Goal: Task Accomplishment & Management: Use online tool/utility

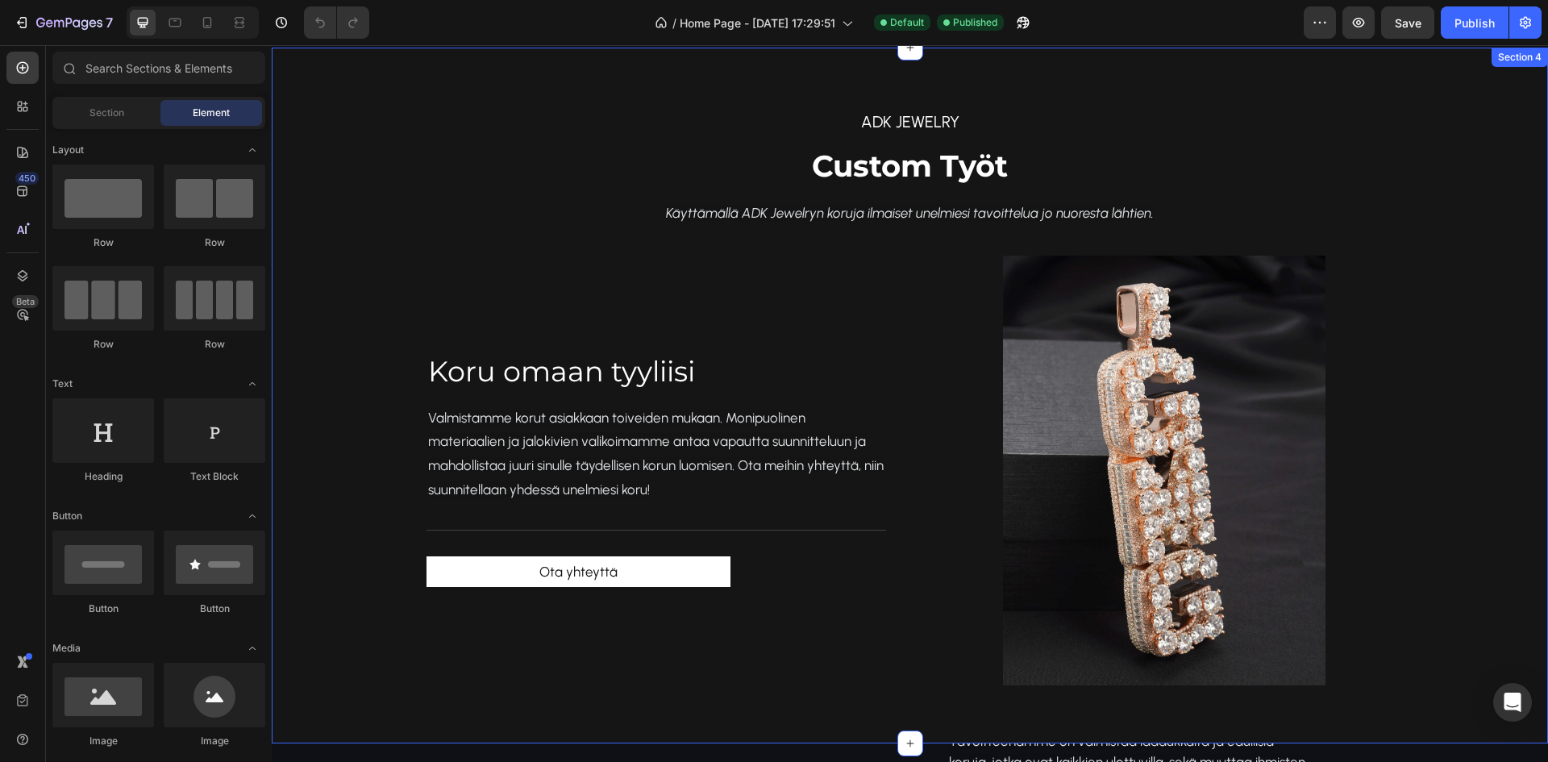
scroll to position [1693, 0]
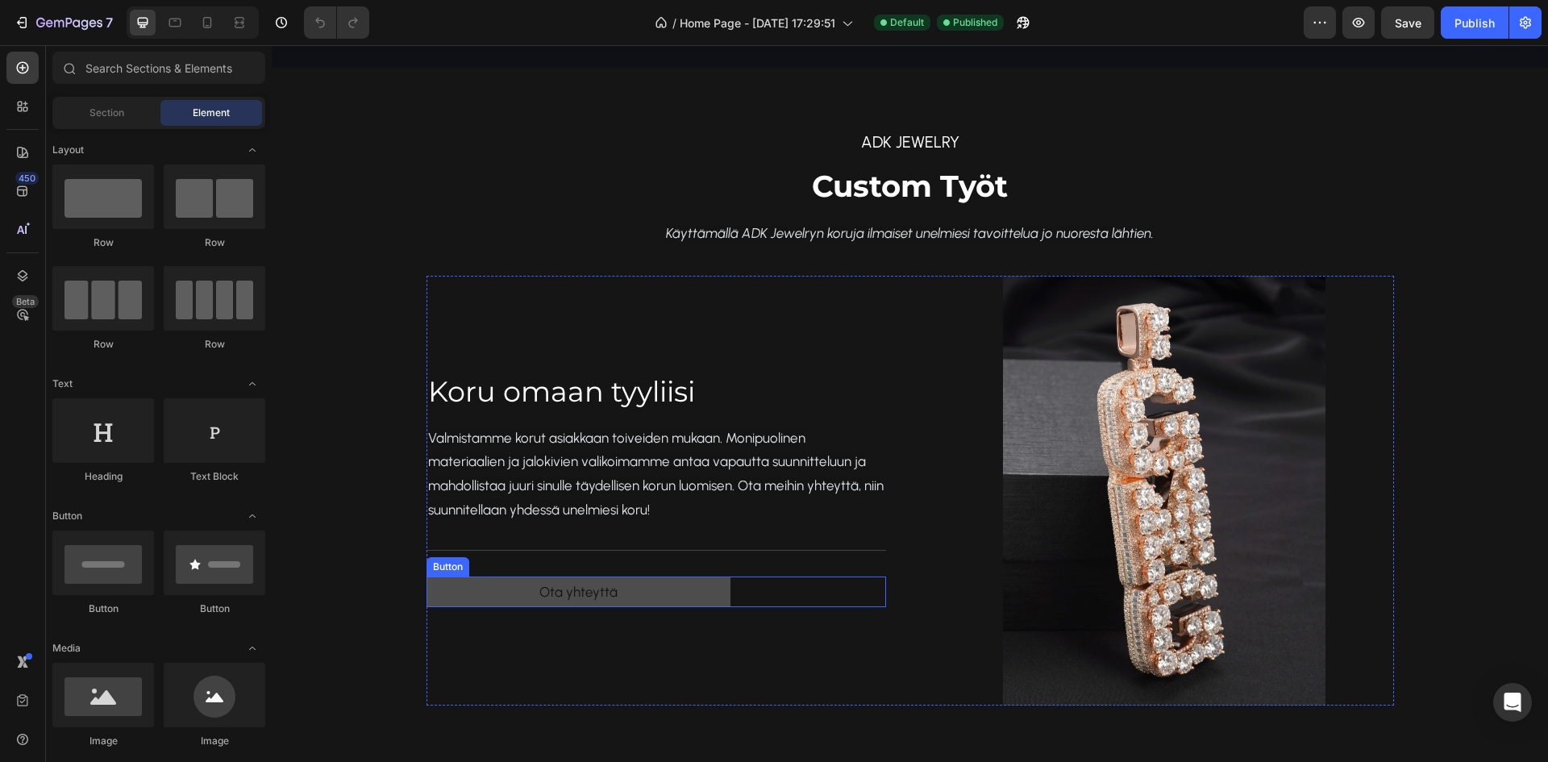
click at [621, 597] on link "Ota yhteyttä" at bounding box center [579, 592] width 304 height 31
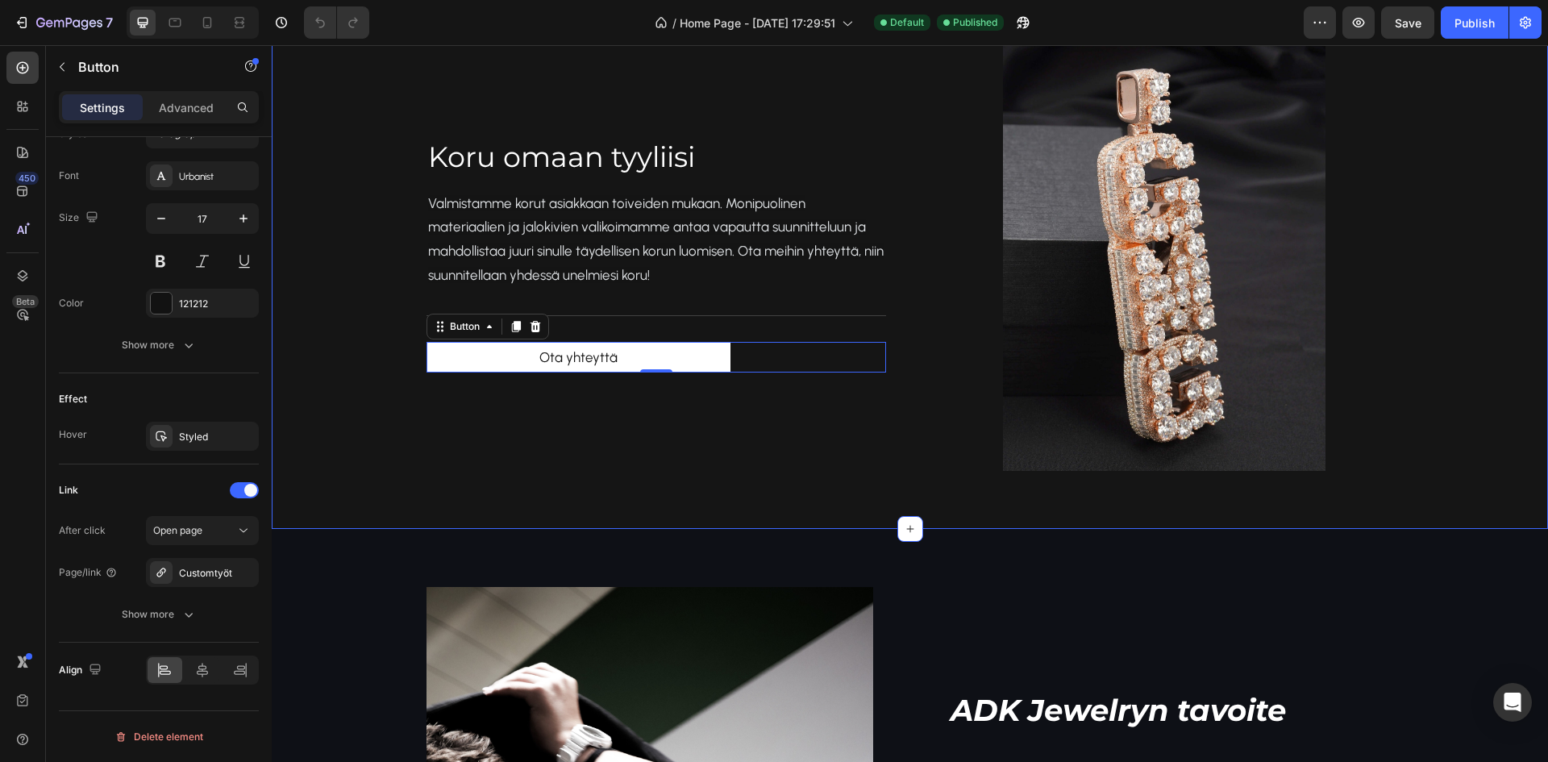
scroll to position [1935, 0]
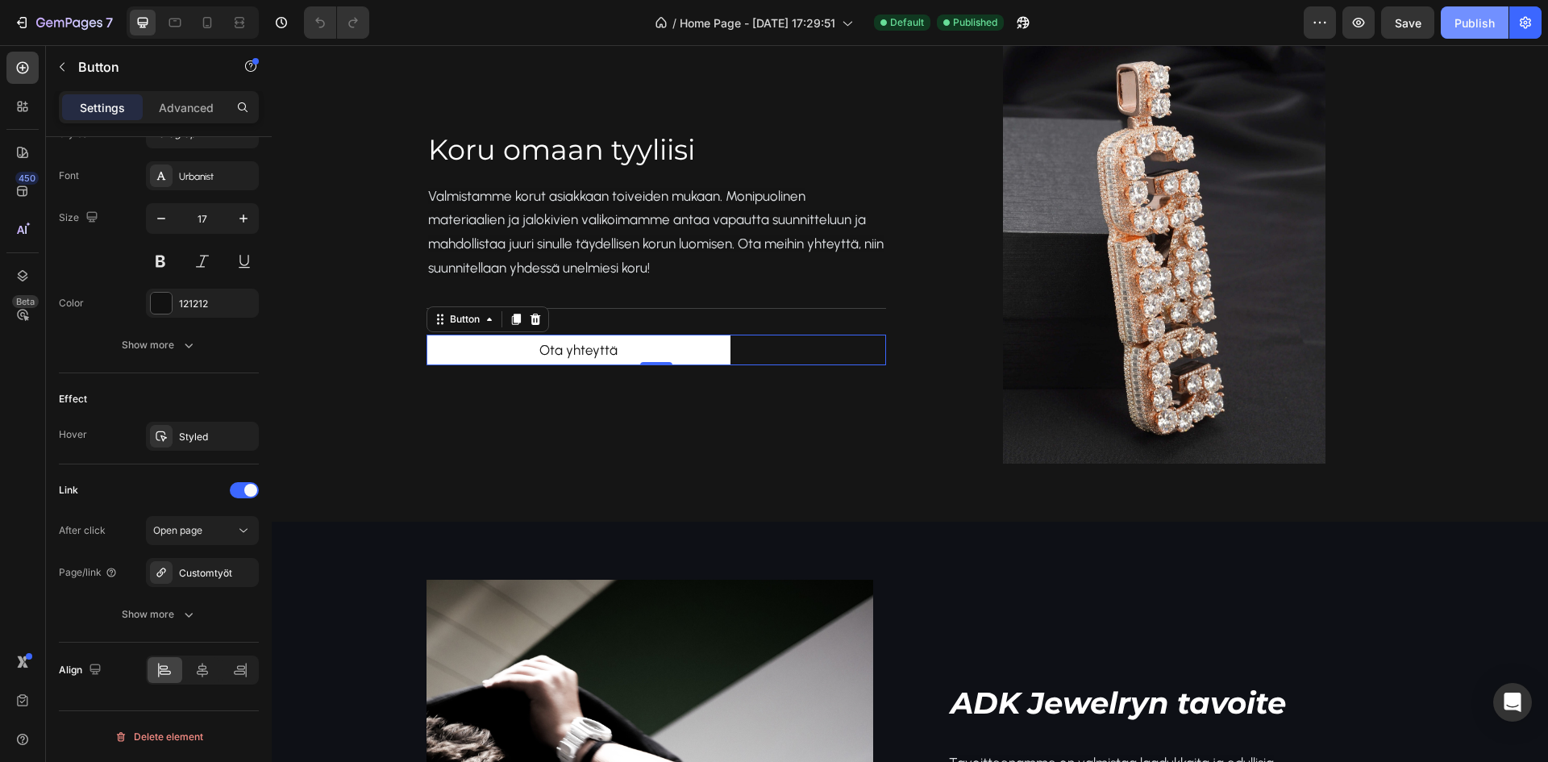
click at [1471, 20] on div "Publish" at bounding box center [1475, 23] width 40 height 17
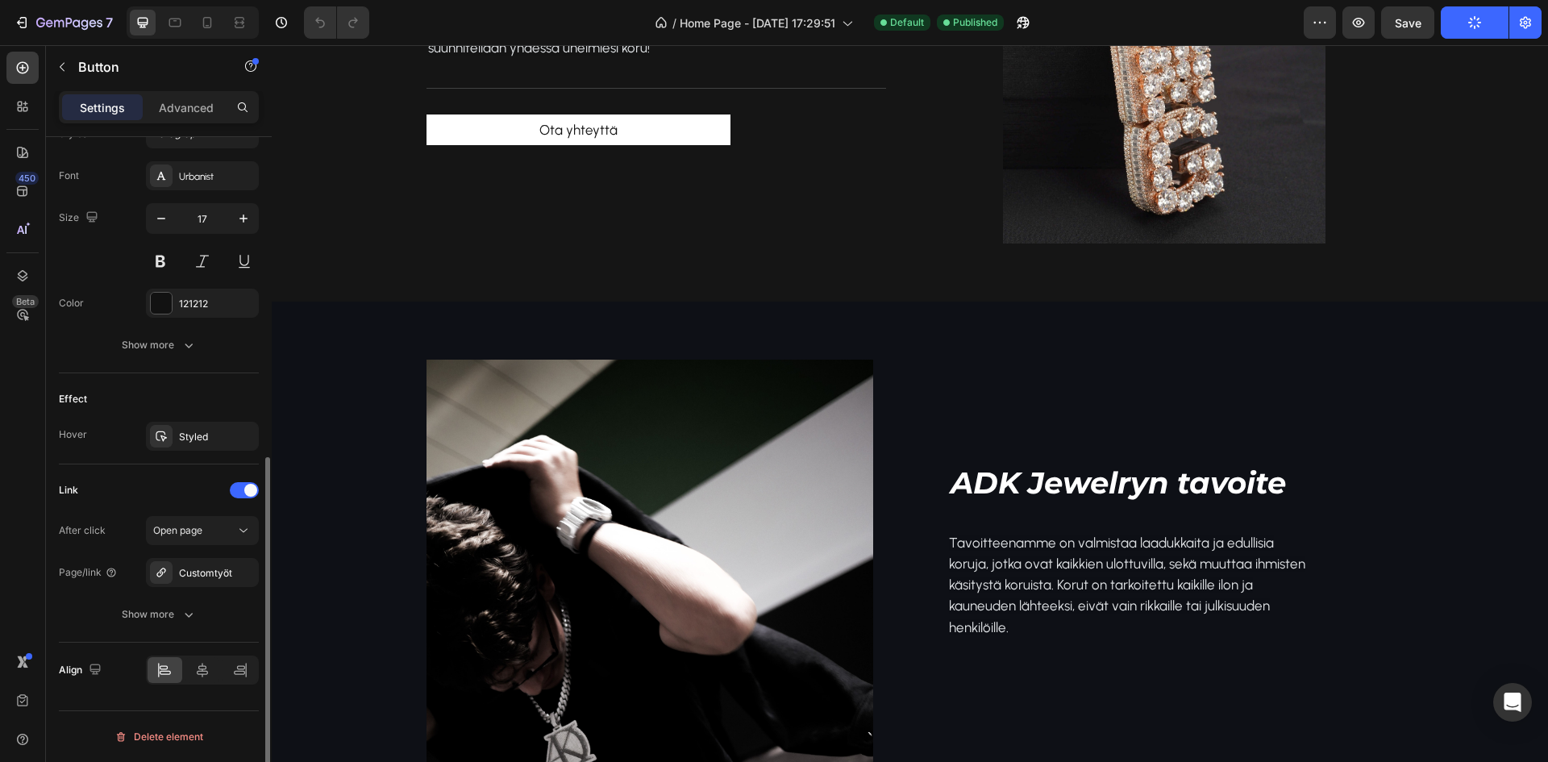
scroll to position [2154, 0]
click at [25, 309] on icon at bounding box center [23, 314] width 16 height 16
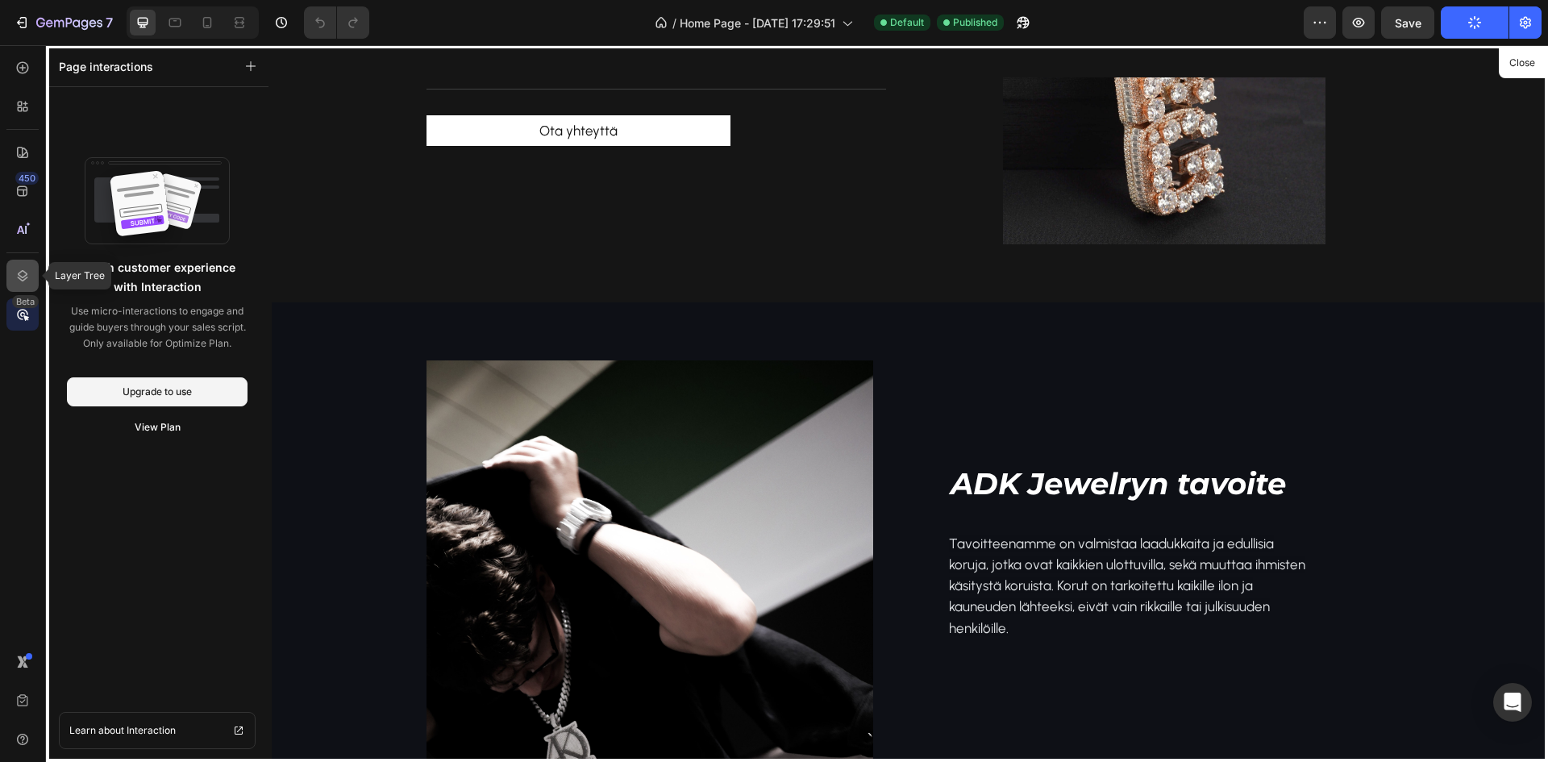
click at [21, 281] on icon at bounding box center [23, 276] width 16 height 16
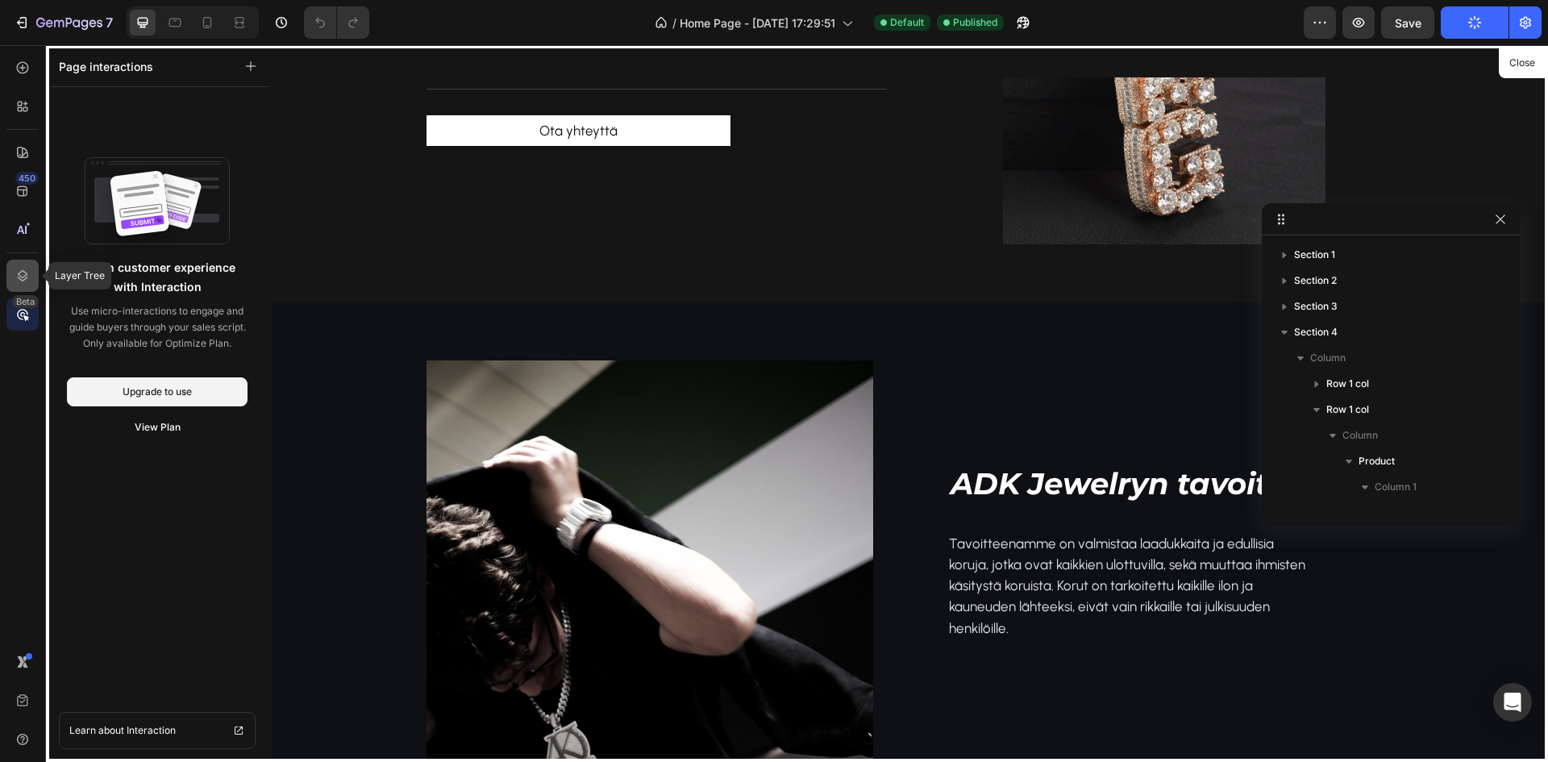
scroll to position [198, 0]
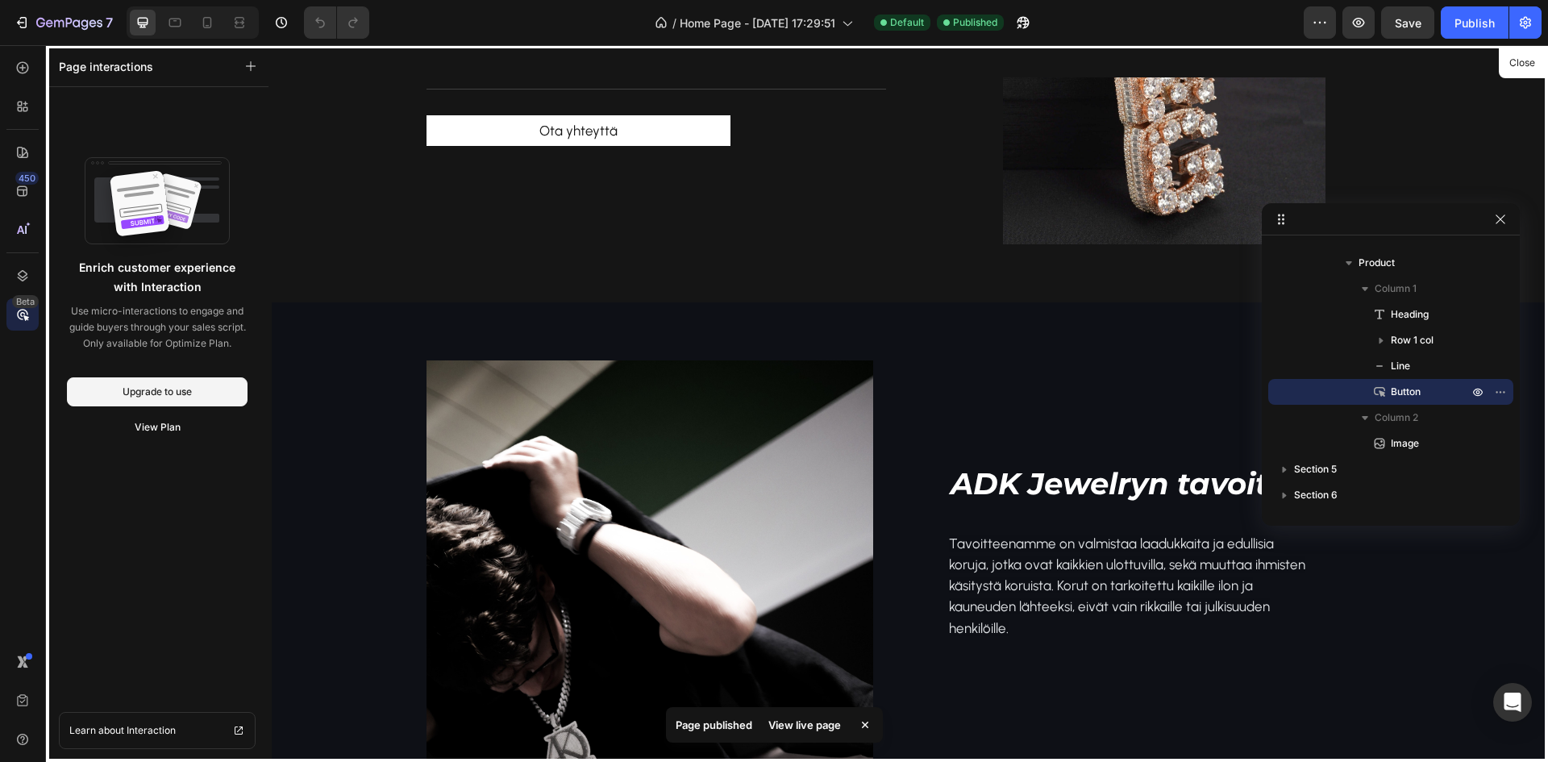
drag, startPoint x: 525, startPoint y: 110, endPoint x: 443, endPoint y: 176, distance: 105.0
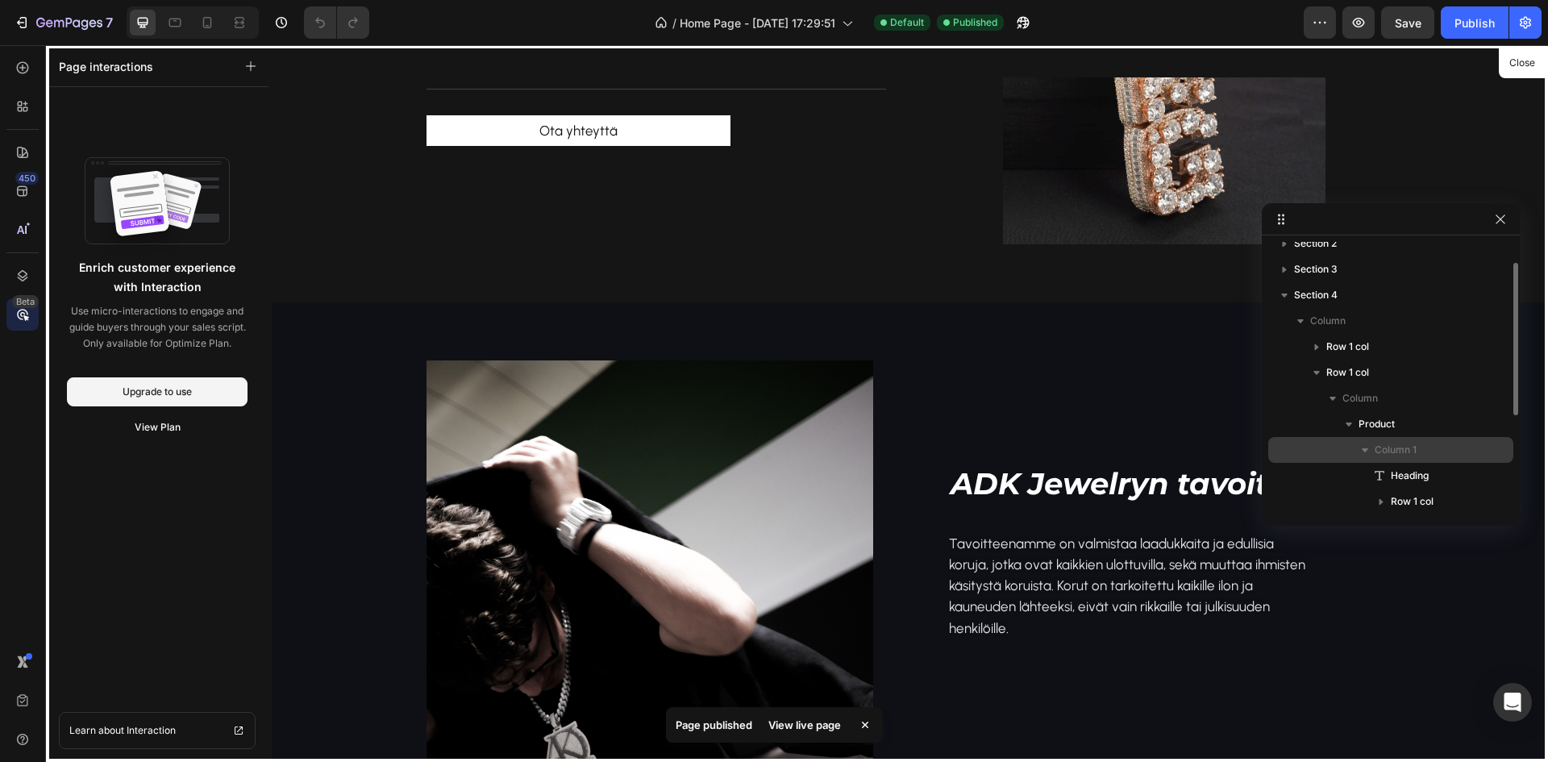
scroll to position [0, 0]
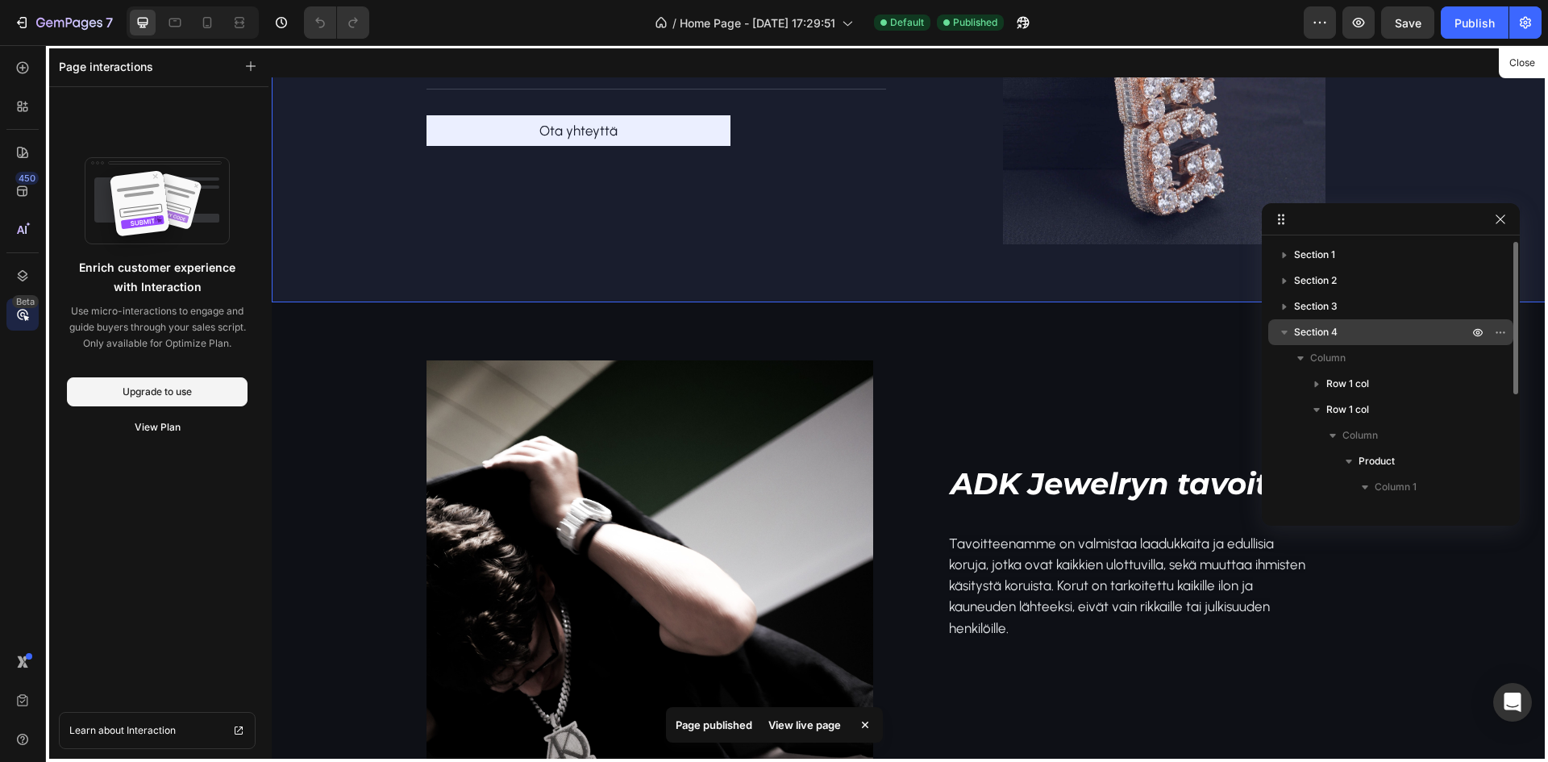
click at [1284, 329] on icon "button" at bounding box center [1284, 332] width 16 height 16
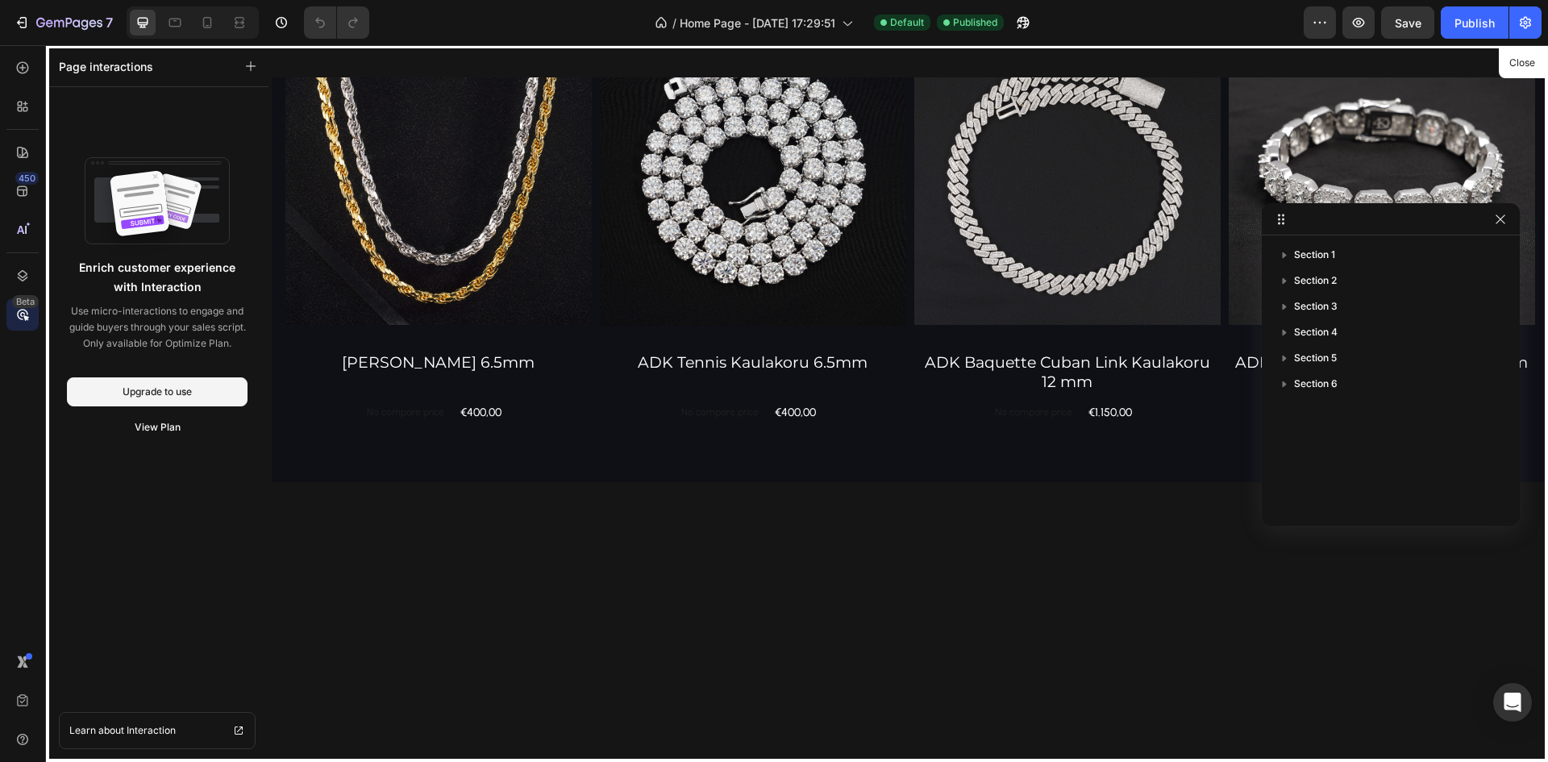
scroll to position [1348, 0]
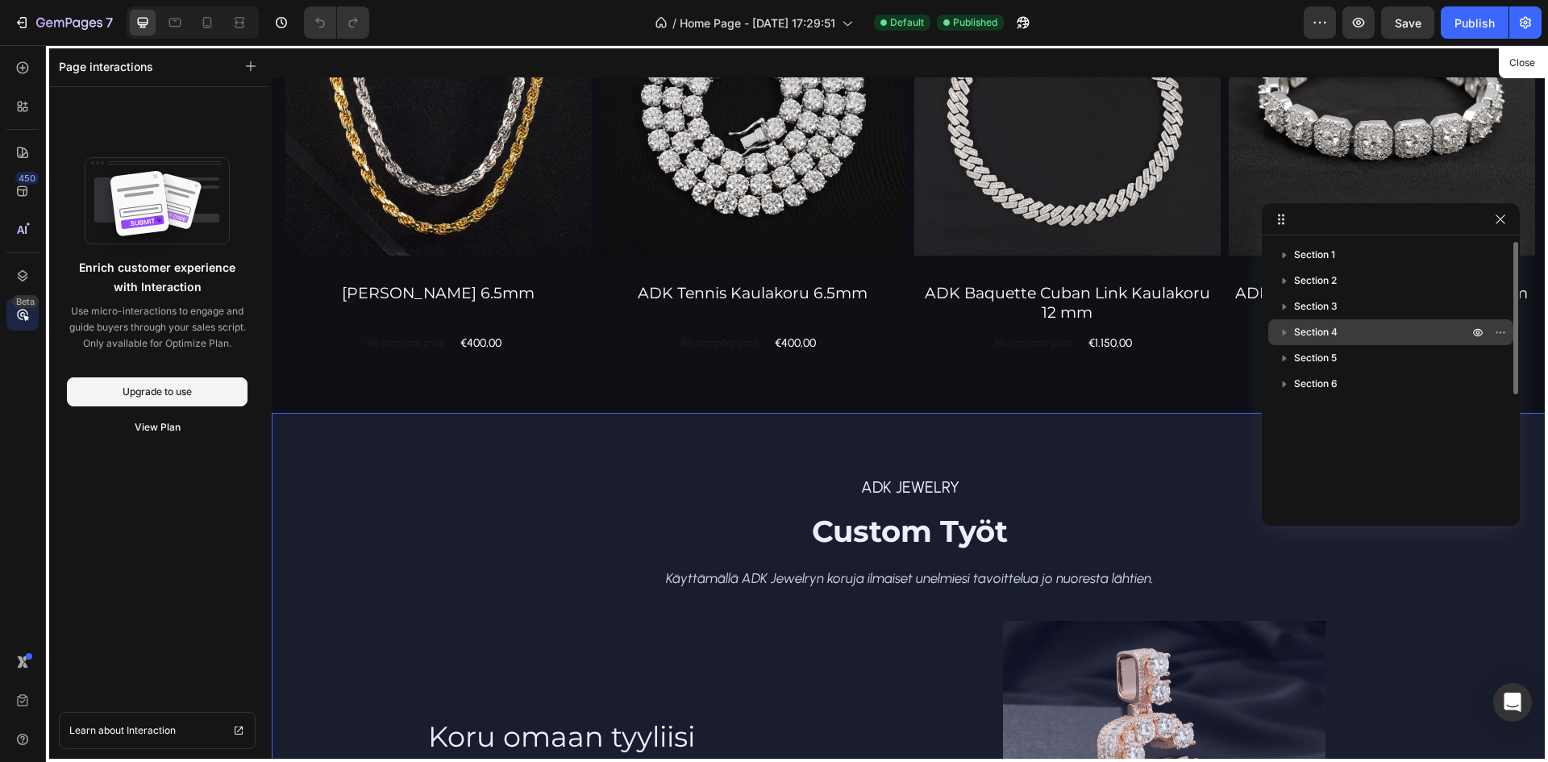
click at [1345, 336] on p "Section 4" at bounding box center [1382, 332] width 177 height 16
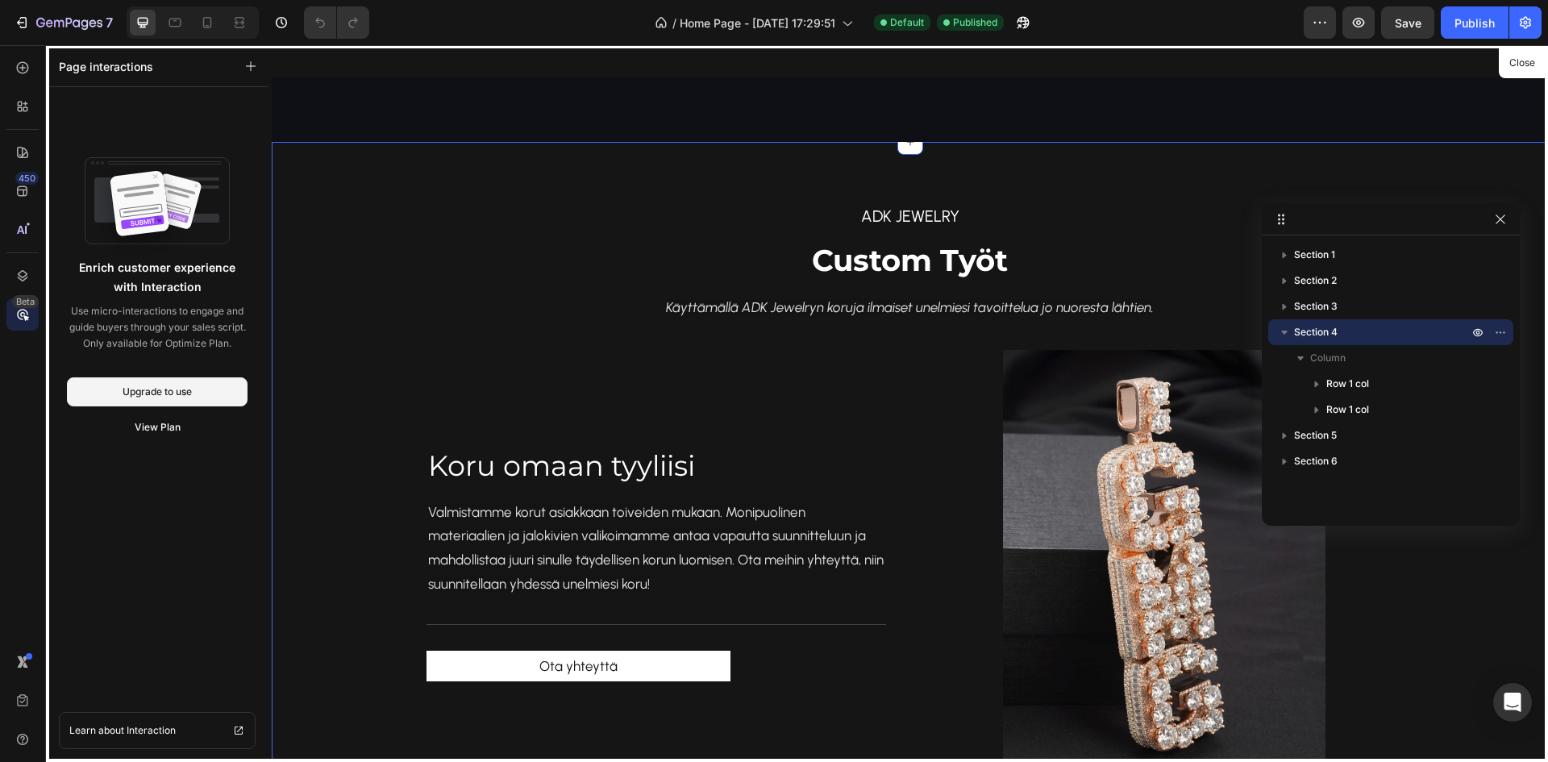
scroll to position [1659, 0]
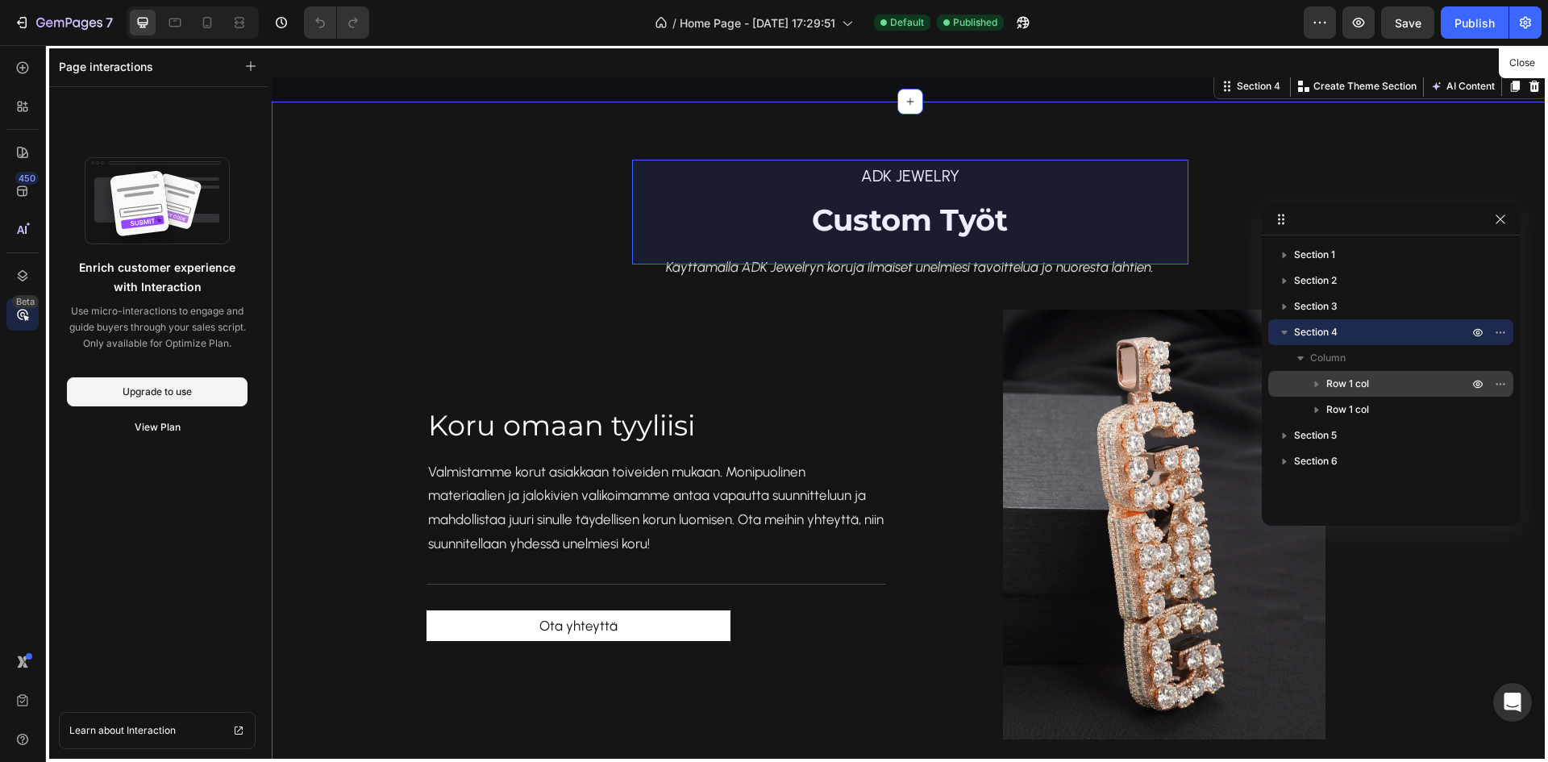
click at [1323, 388] on icon "button" at bounding box center [1317, 384] width 16 height 16
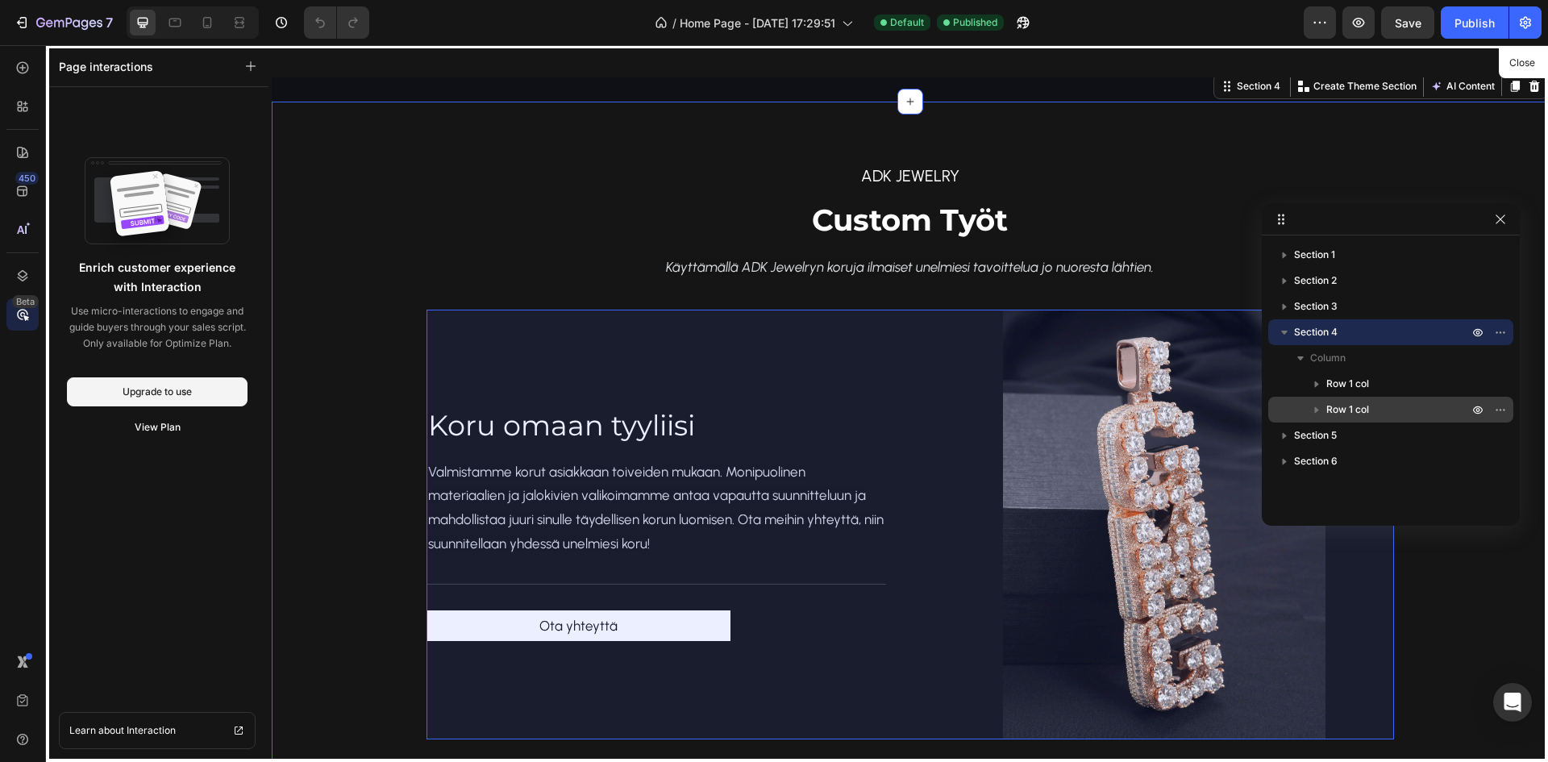
click at [1323, 410] on icon "button" at bounding box center [1317, 410] width 16 height 16
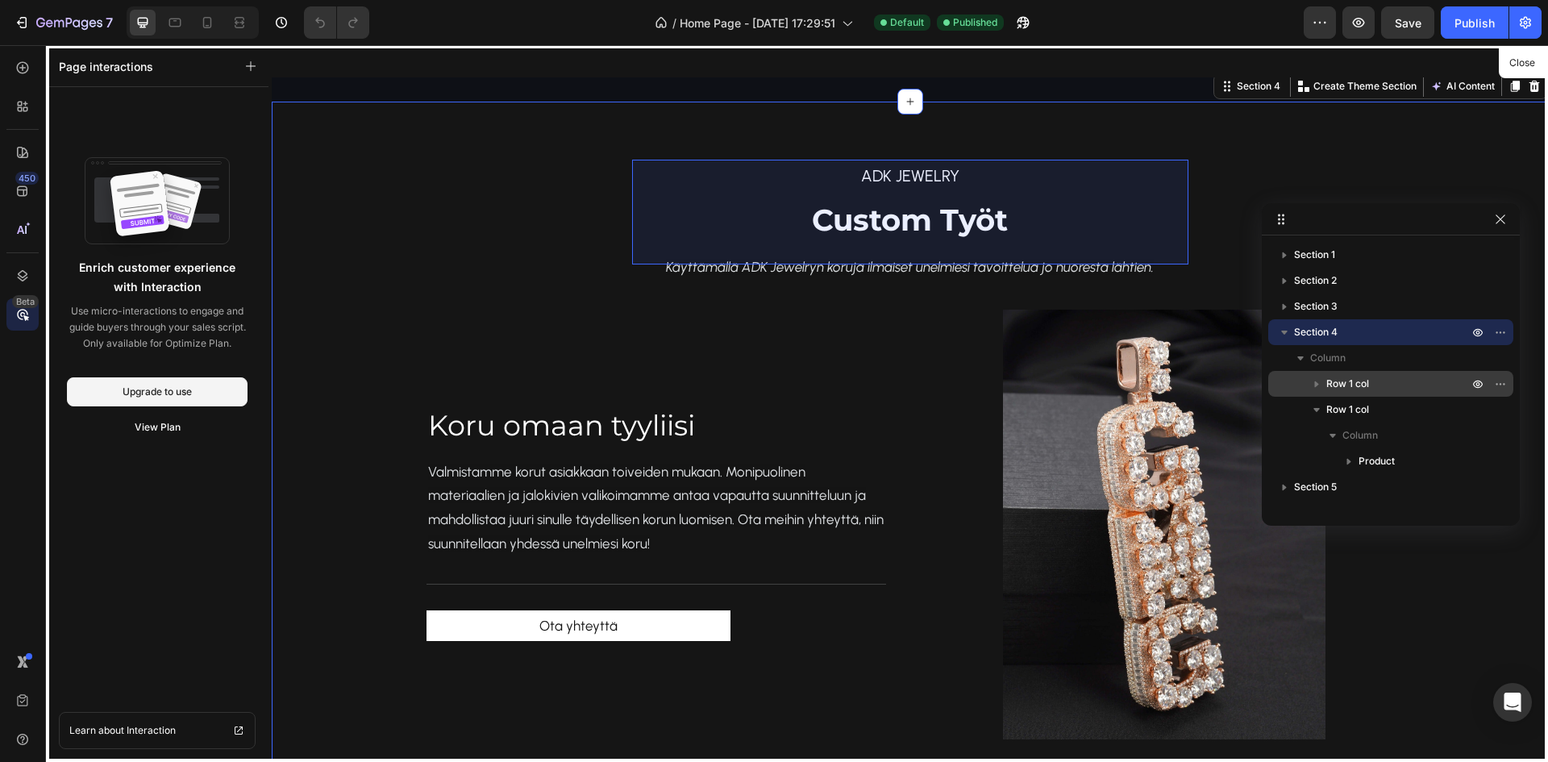
click at [1324, 385] on icon "button" at bounding box center [1317, 384] width 16 height 16
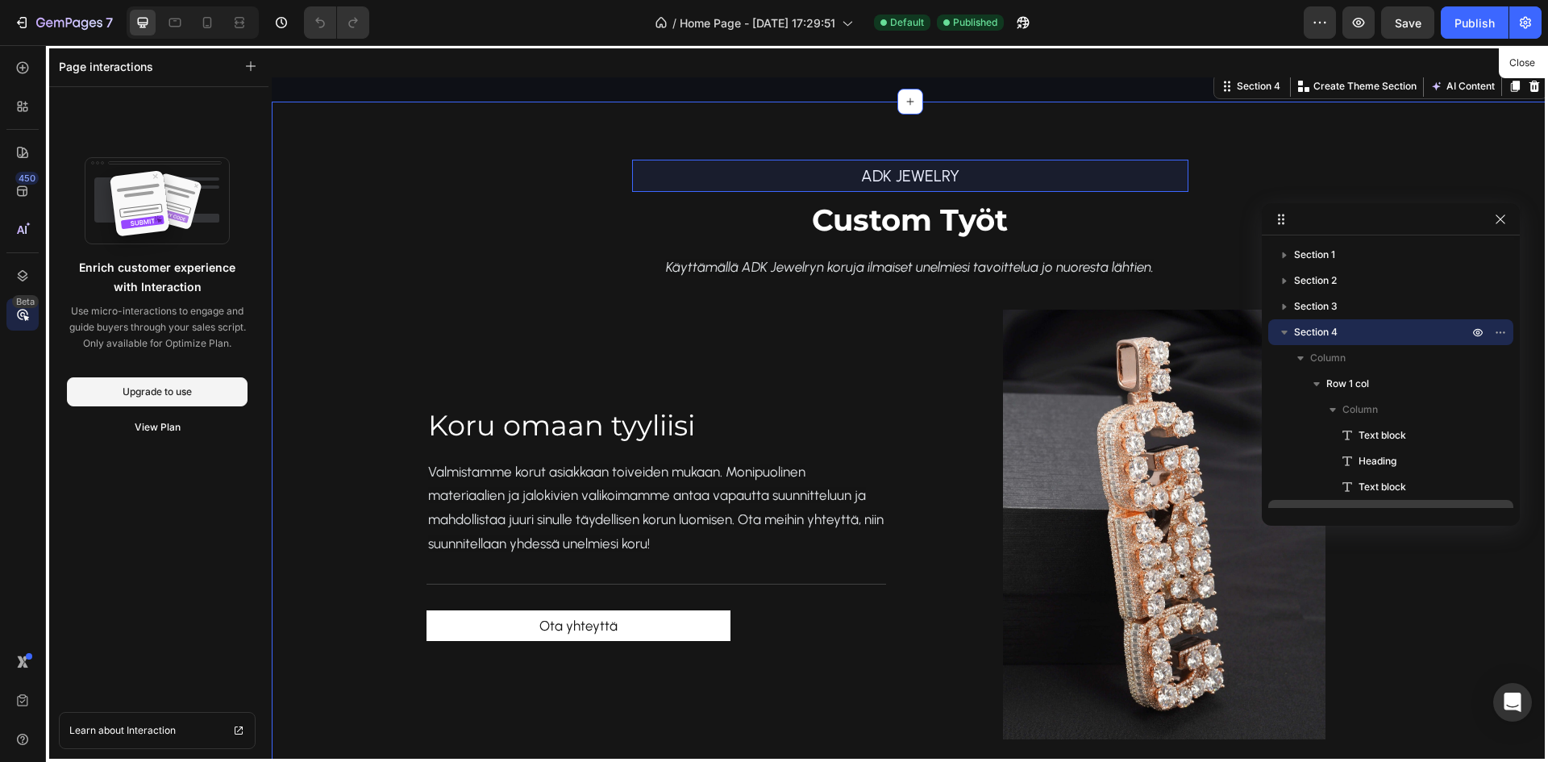
scroll to position [121, 0]
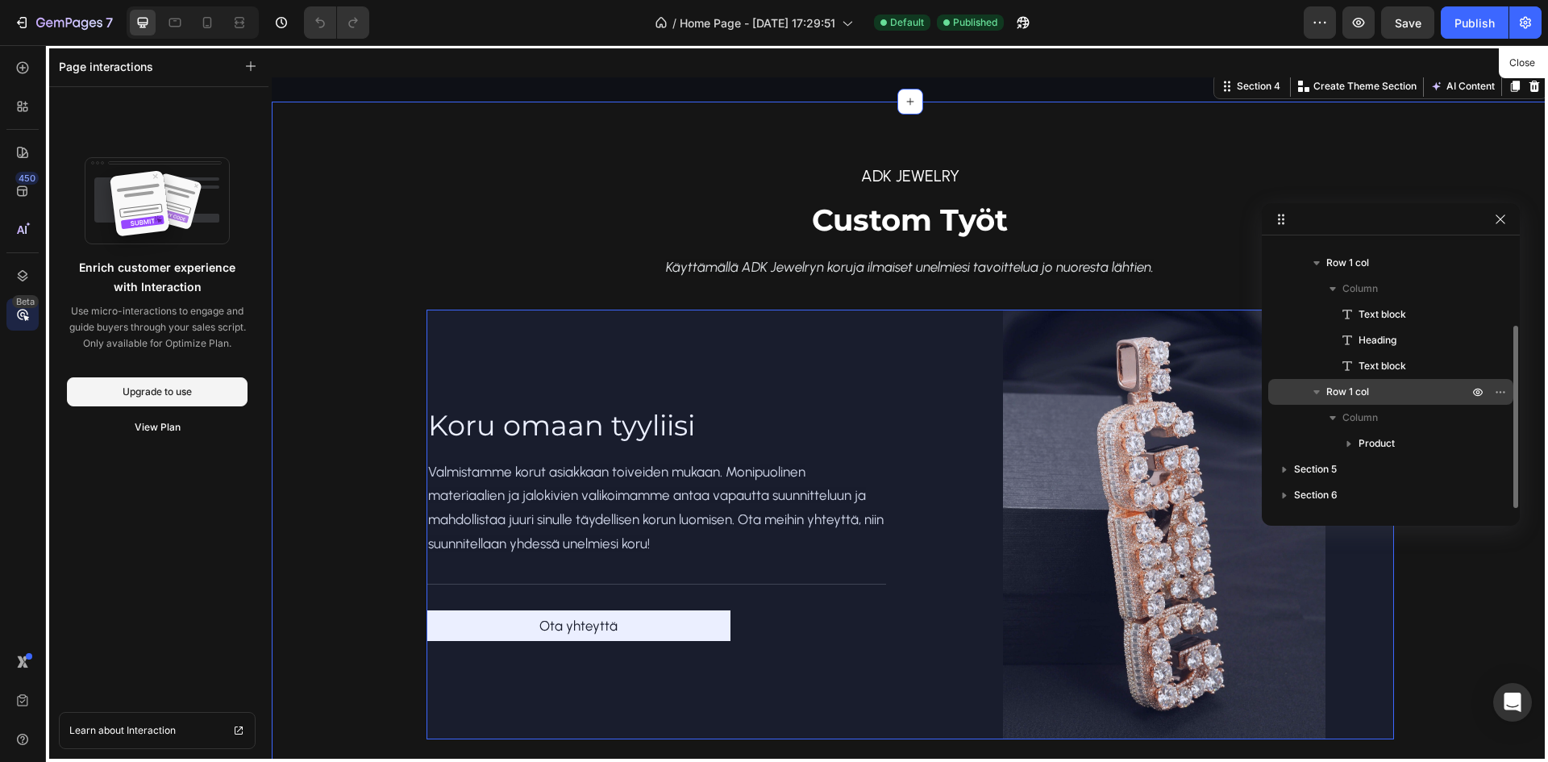
click at [1382, 396] on p "Row 1 col" at bounding box center [1398, 392] width 145 height 16
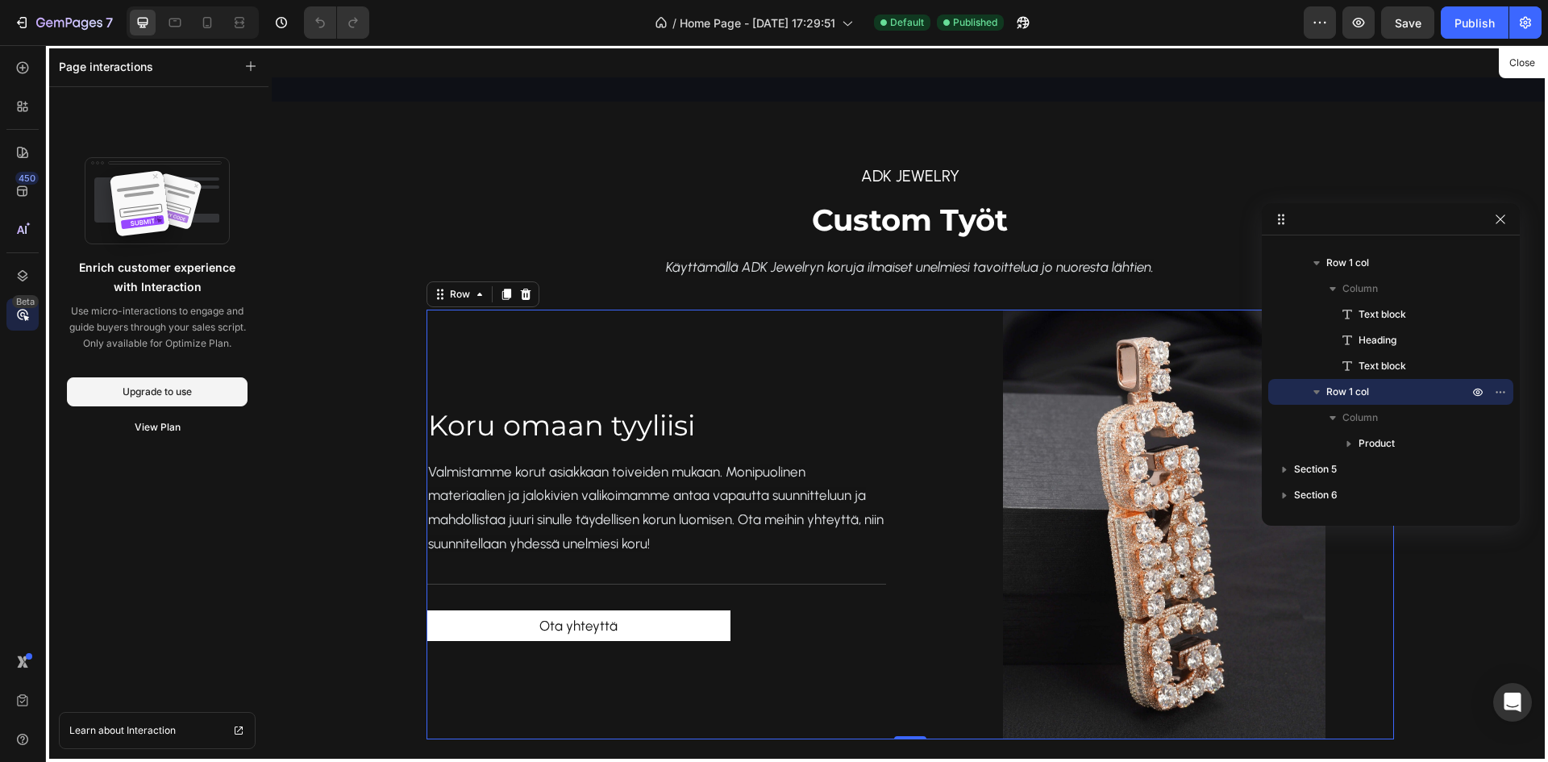
click at [5, 66] on div "450 Beta" at bounding box center [23, 403] width 46 height 717
click at [10, 67] on div at bounding box center [22, 68] width 32 height 32
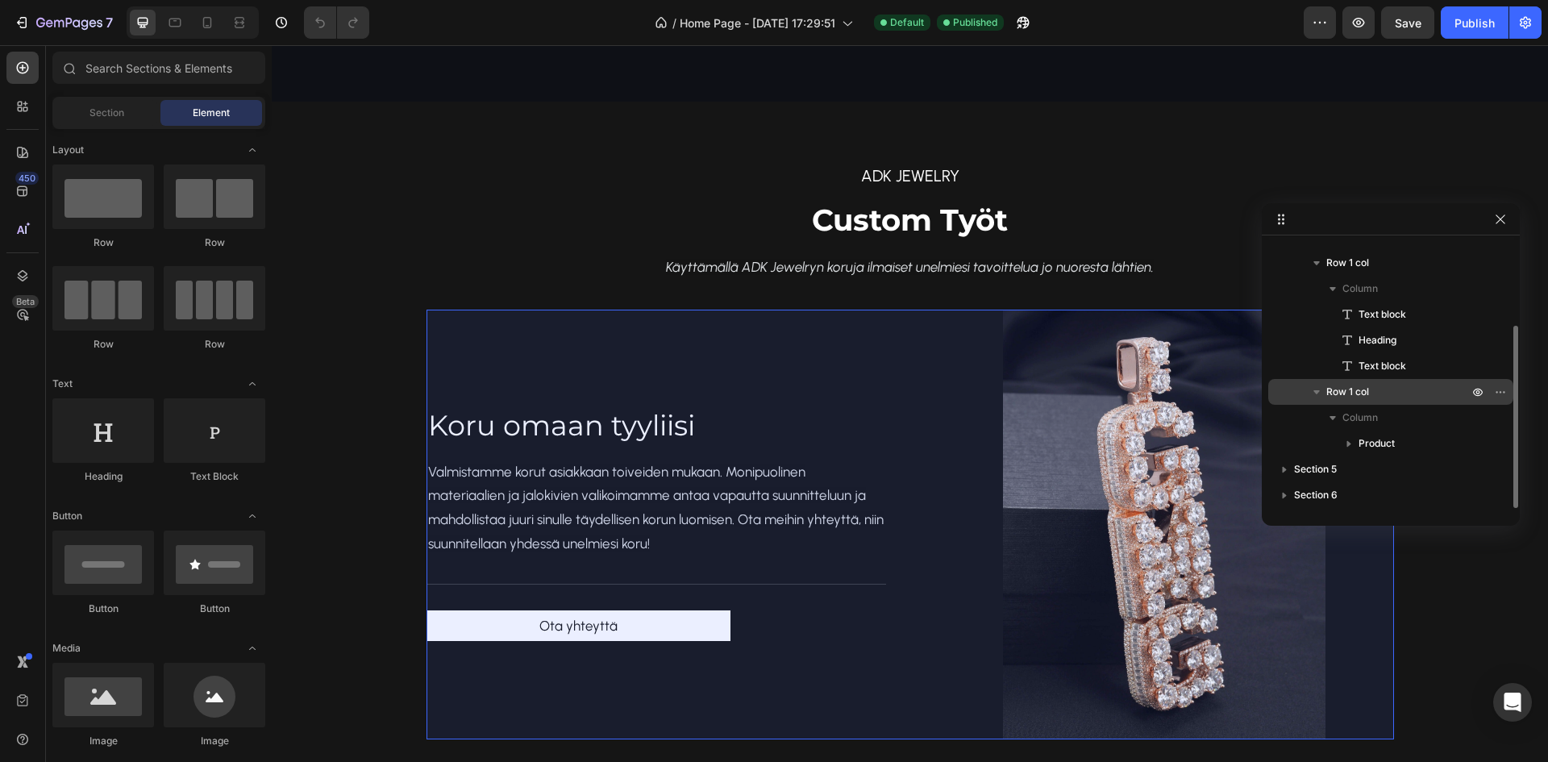
click at [1449, 394] on p "Row 1 col" at bounding box center [1398, 392] width 145 height 16
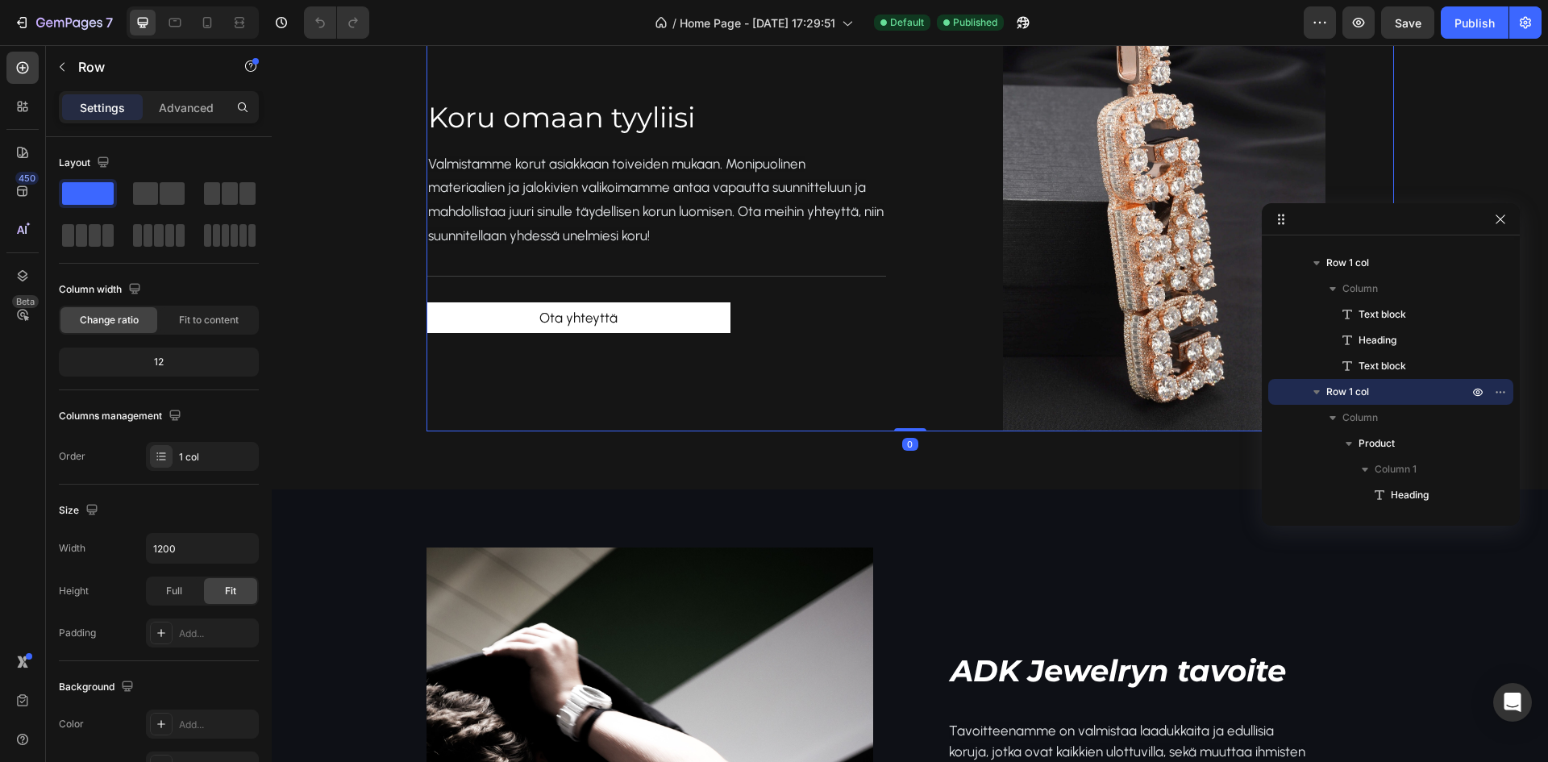
scroll to position [1821, 0]
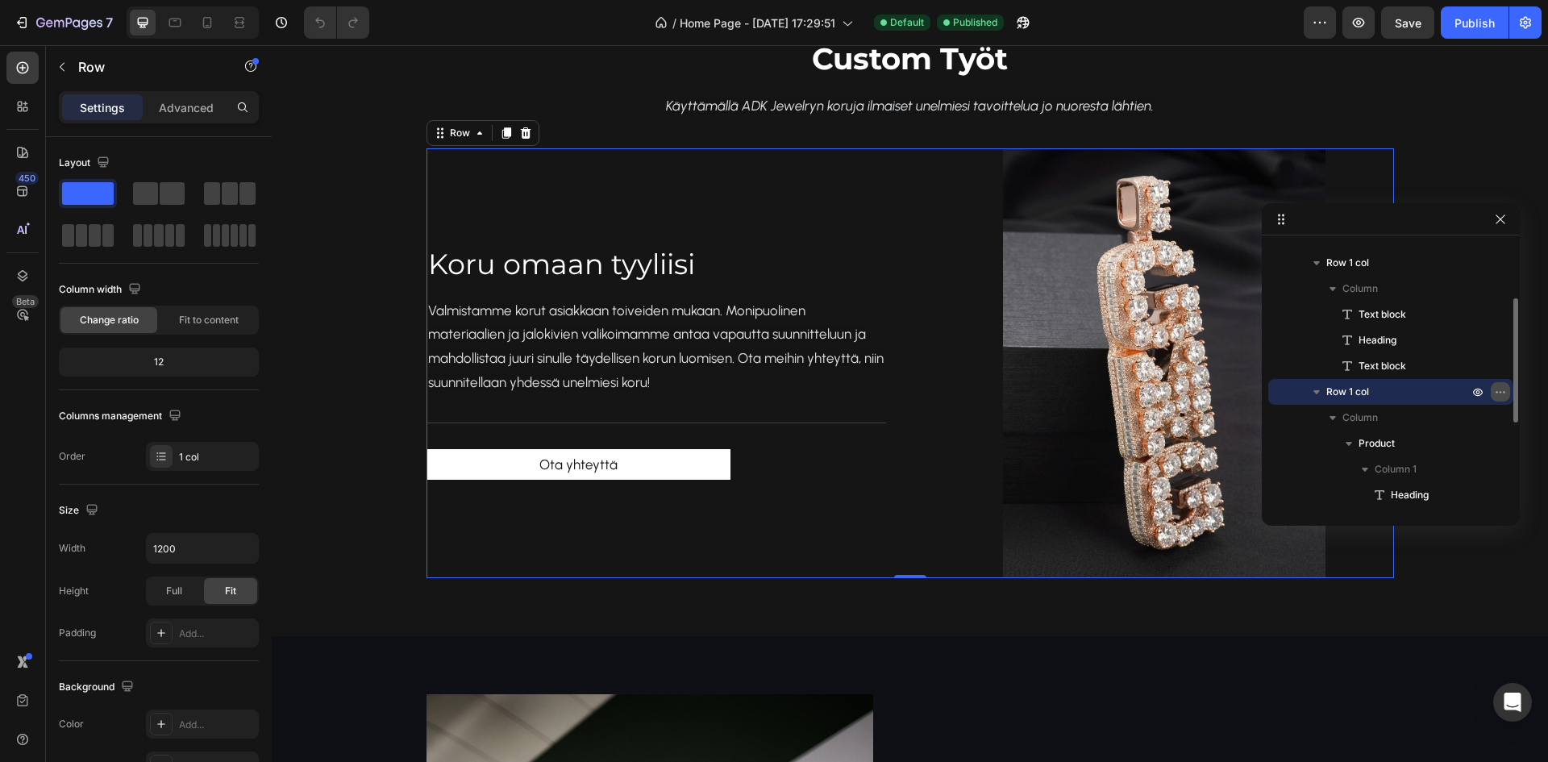
click at [1497, 393] on icon "button" at bounding box center [1500, 391] width 13 height 13
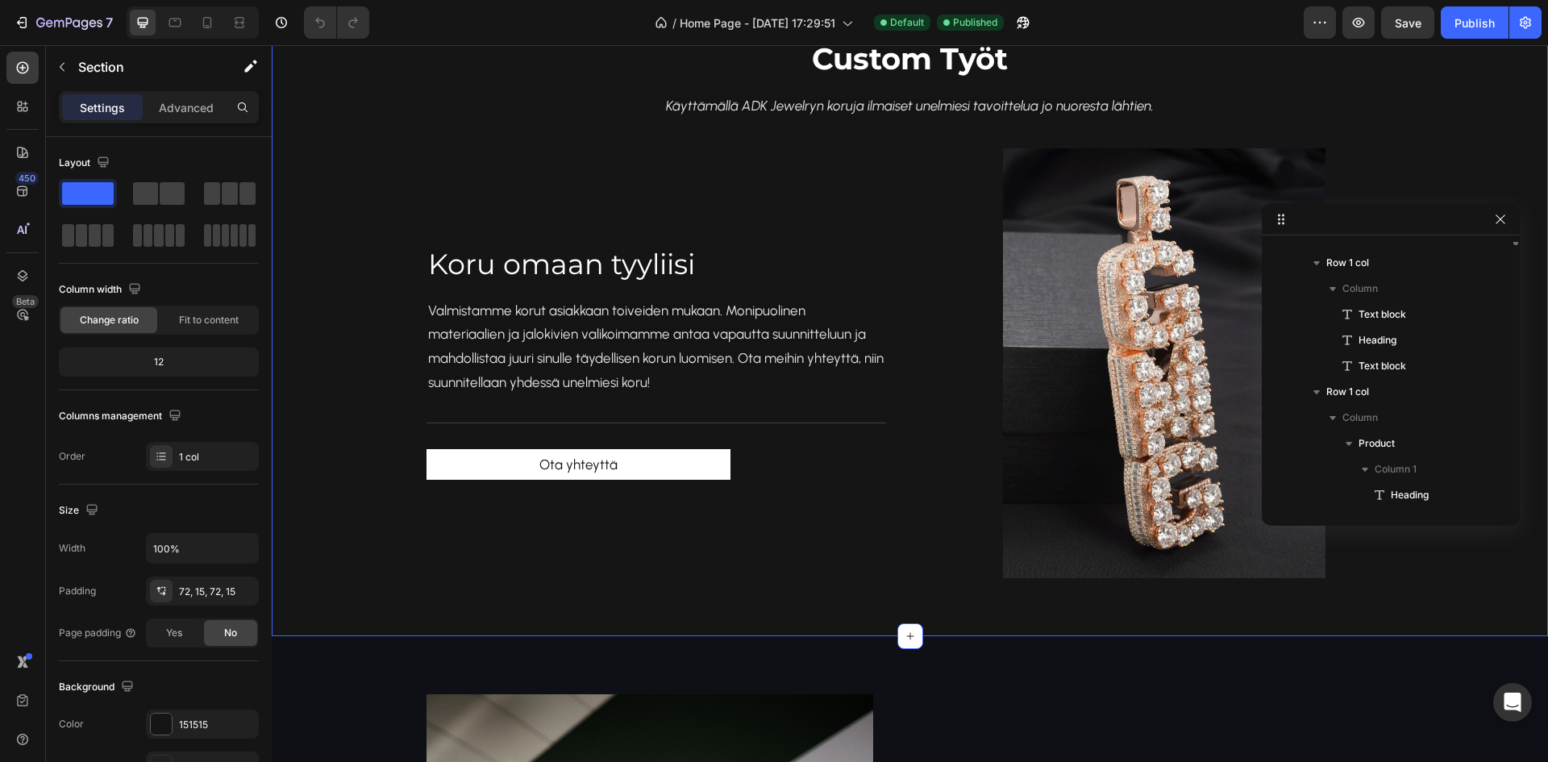
scroll to position [0, 0]
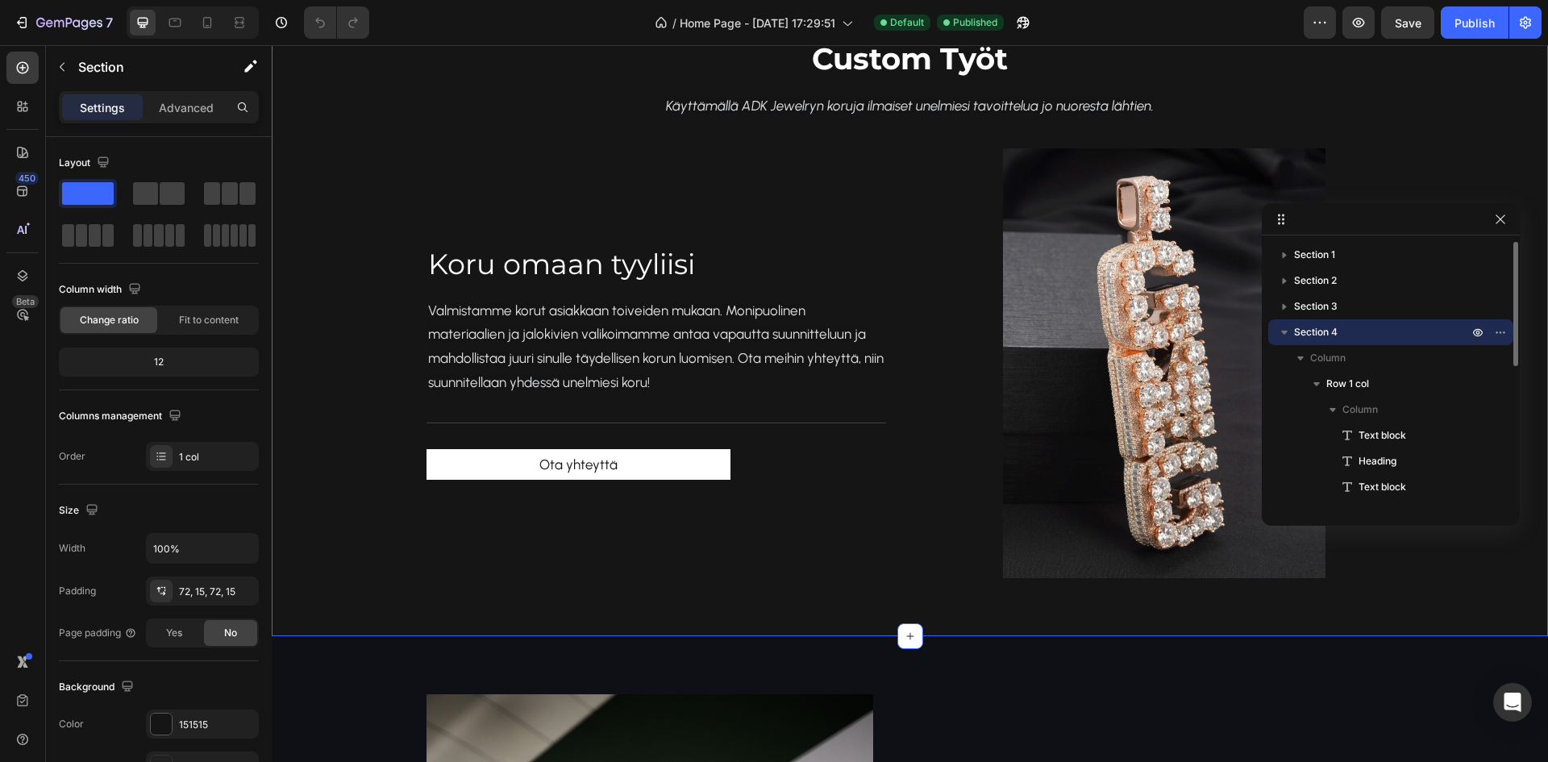
click at [358, 247] on div "ADK jewelry Text block Custom Työt Heading Käyttämällä ADK Jewelryn koruja ilma…" at bounding box center [910, 288] width 1252 height 580
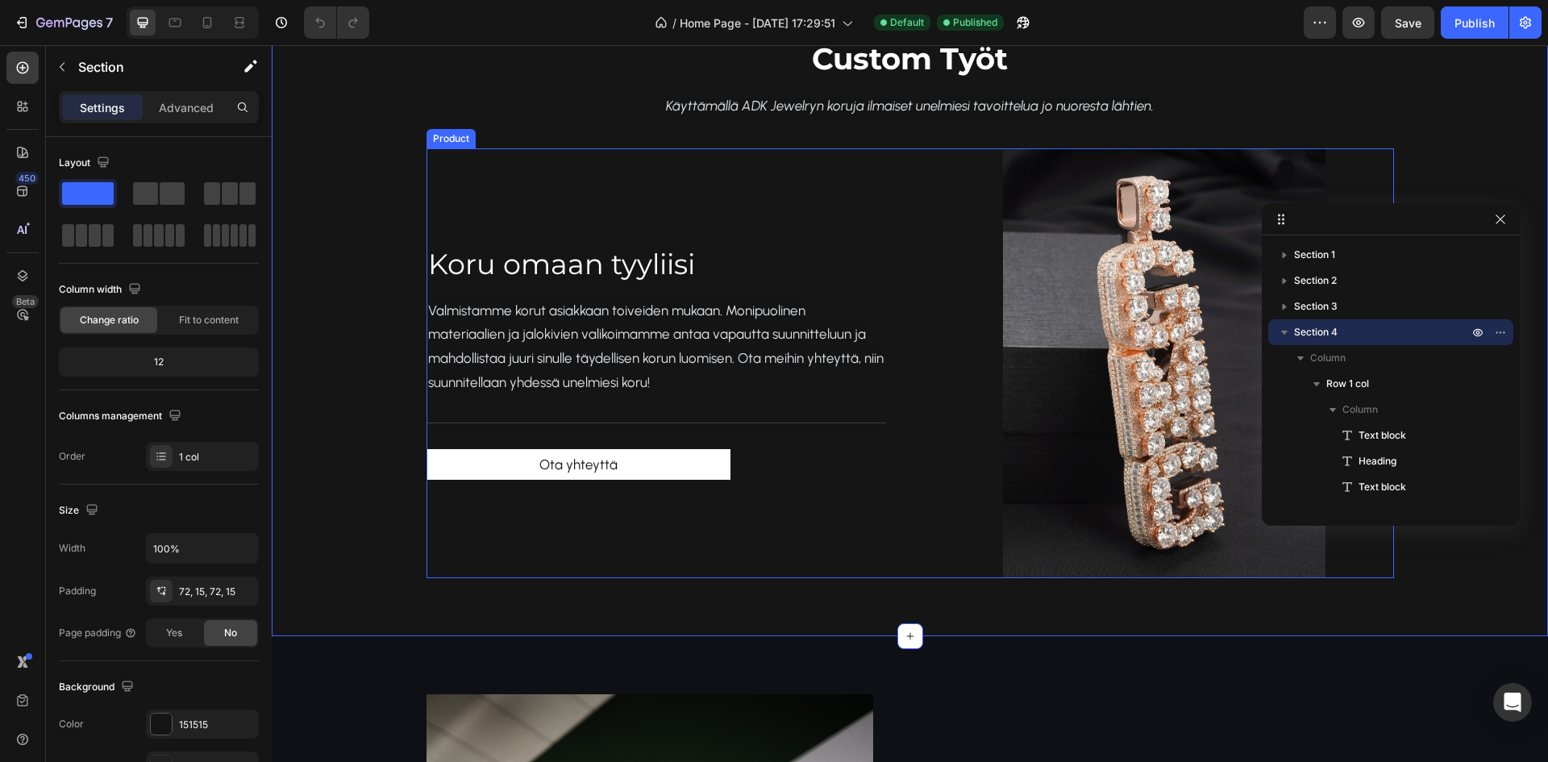
click at [589, 194] on div "[PERSON_NAME] omaan tyyliisi Heading Valmistamme korut asiakkaan toiveiden muka…" at bounding box center [657, 363] width 460 height 430
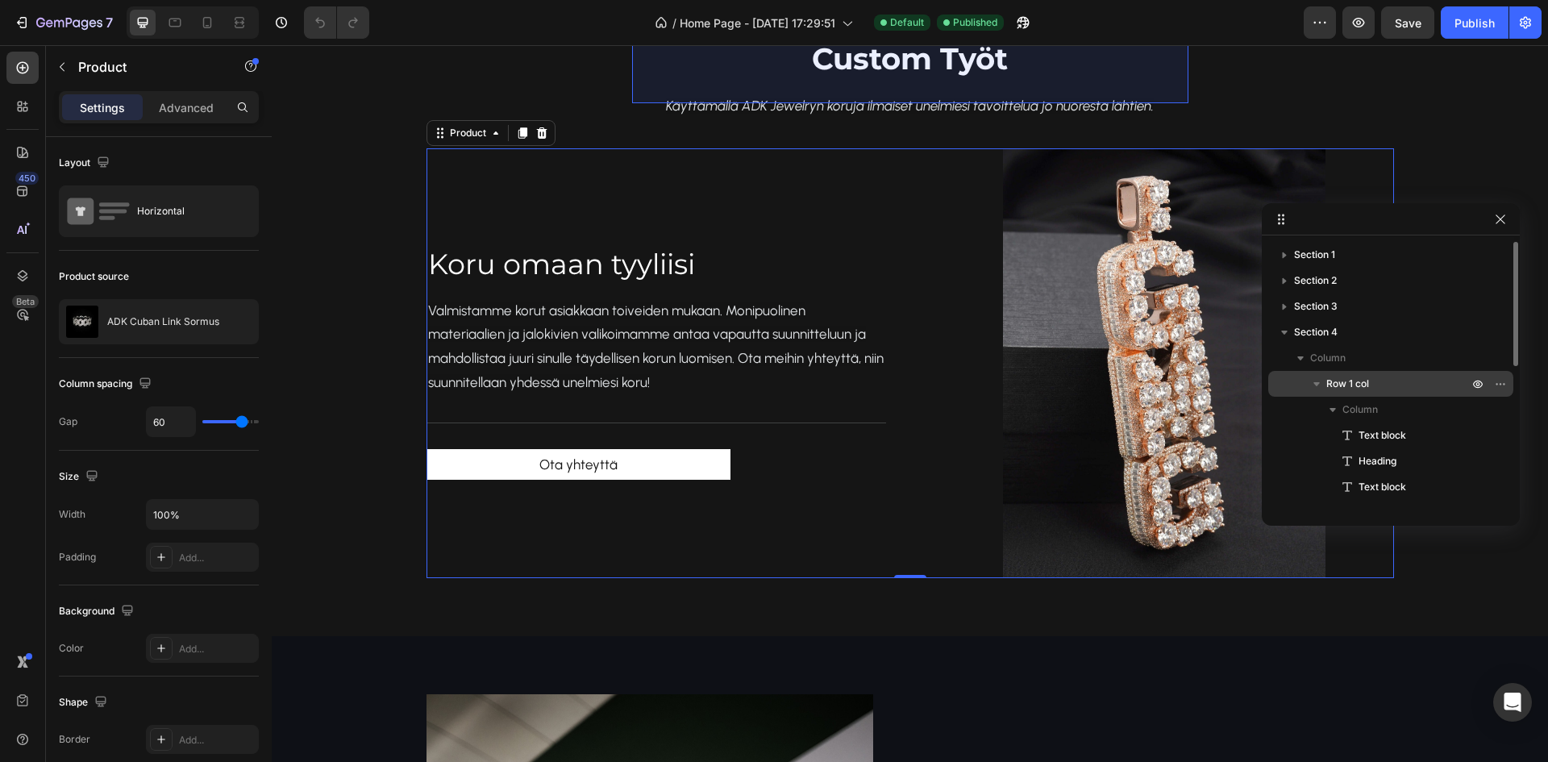
click at [1374, 377] on p "Row 1 col" at bounding box center [1398, 384] width 145 height 16
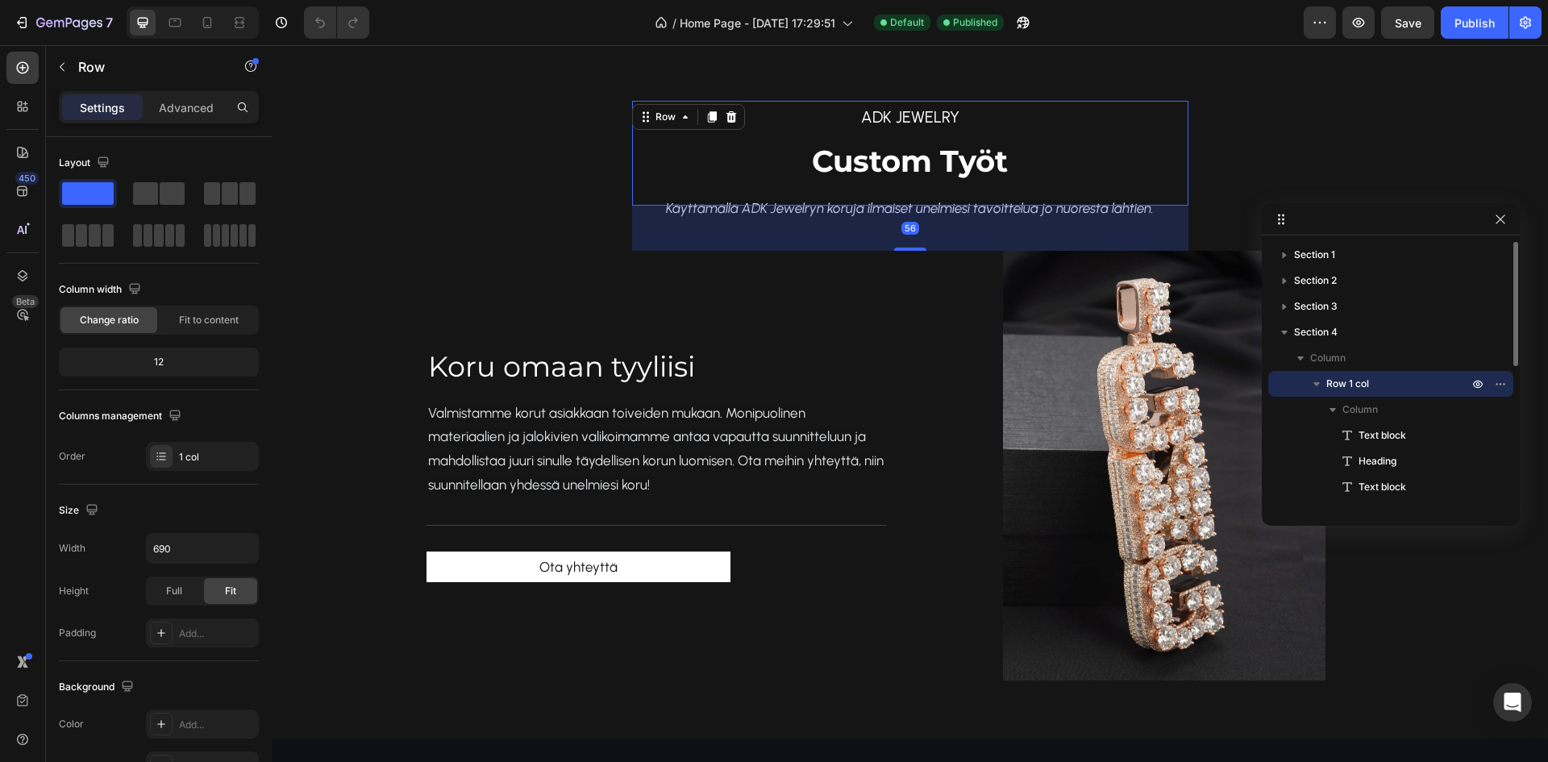
scroll to position [1717, 0]
click at [1364, 410] on span "Column" at bounding box center [1359, 410] width 35 height 16
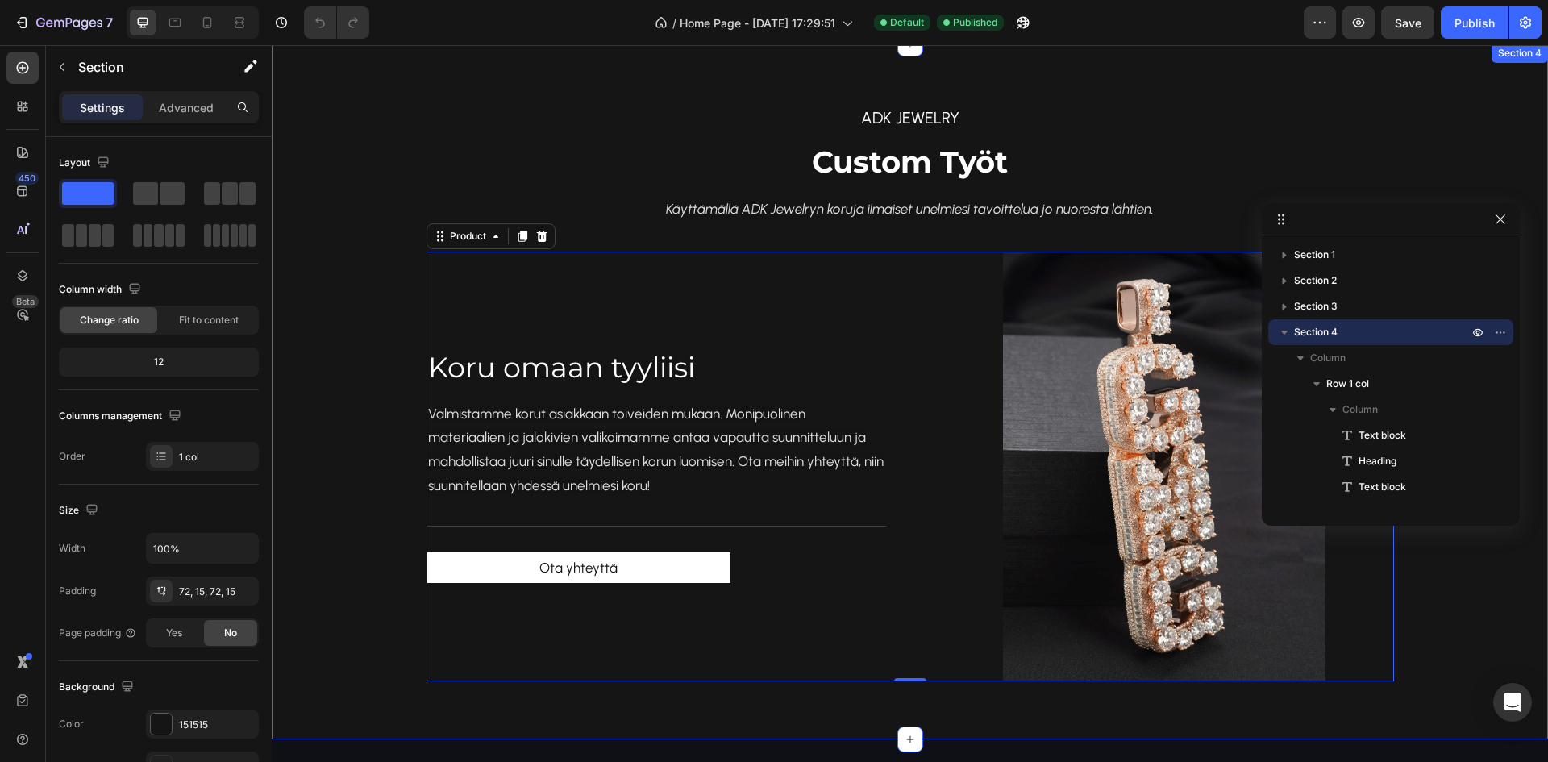
click at [906, 238] on div "ADK jewelry Text block Custom Työt Heading Käyttämällä ADK Jewelryn koruja ilma…" at bounding box center [910, 392] width 1252 height 580
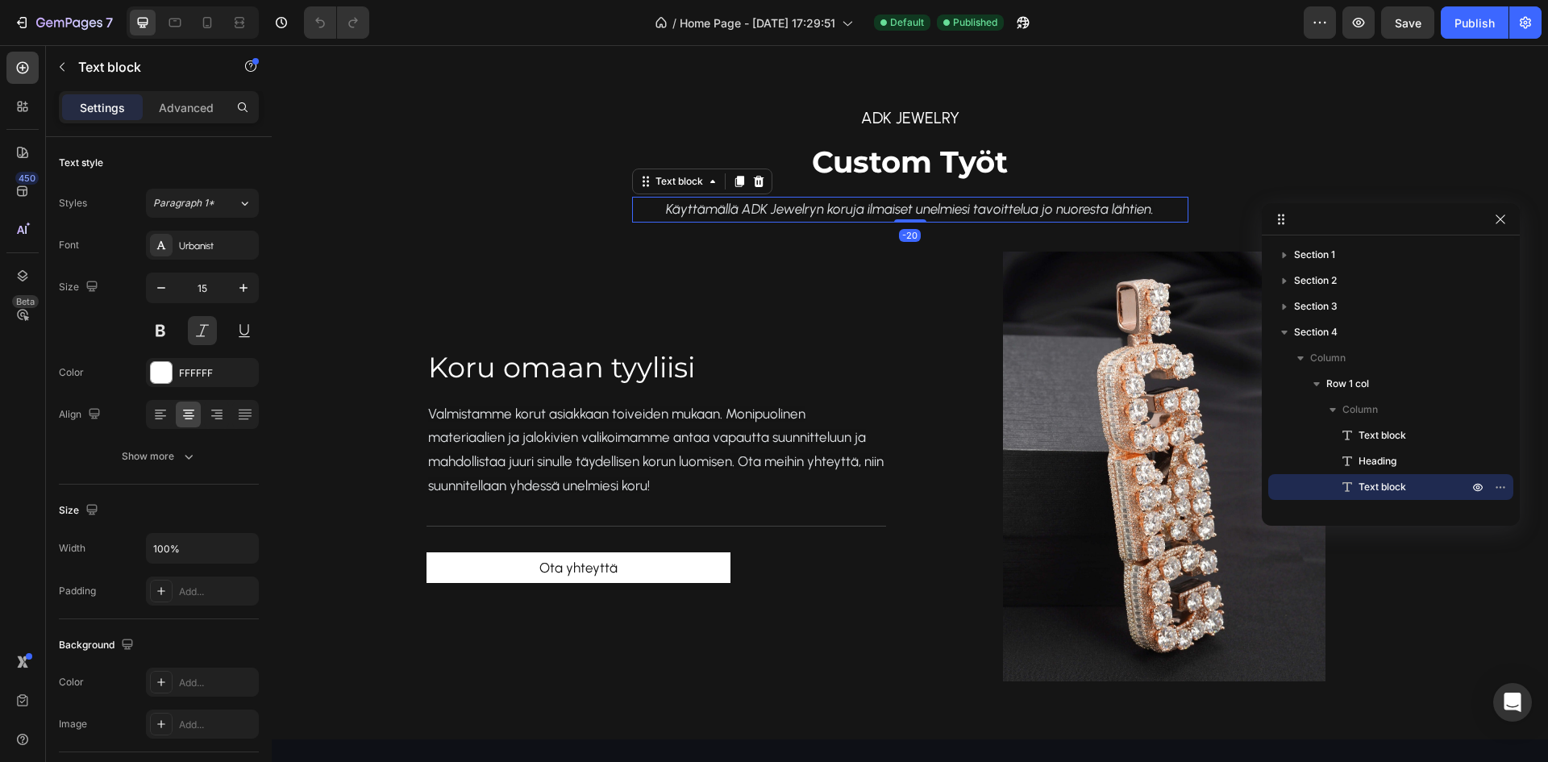
click at [899, 209] on span "Käyttämällä ADK Jewelryn koruja ilmaiset unelmiesi tavoittelua jo nuoresta läht…" at bounding box center [910, 209] width 488 height 16
click at [893, 161] on span "Custom Työt" at bounding box center [910, 162] width 196 height 36
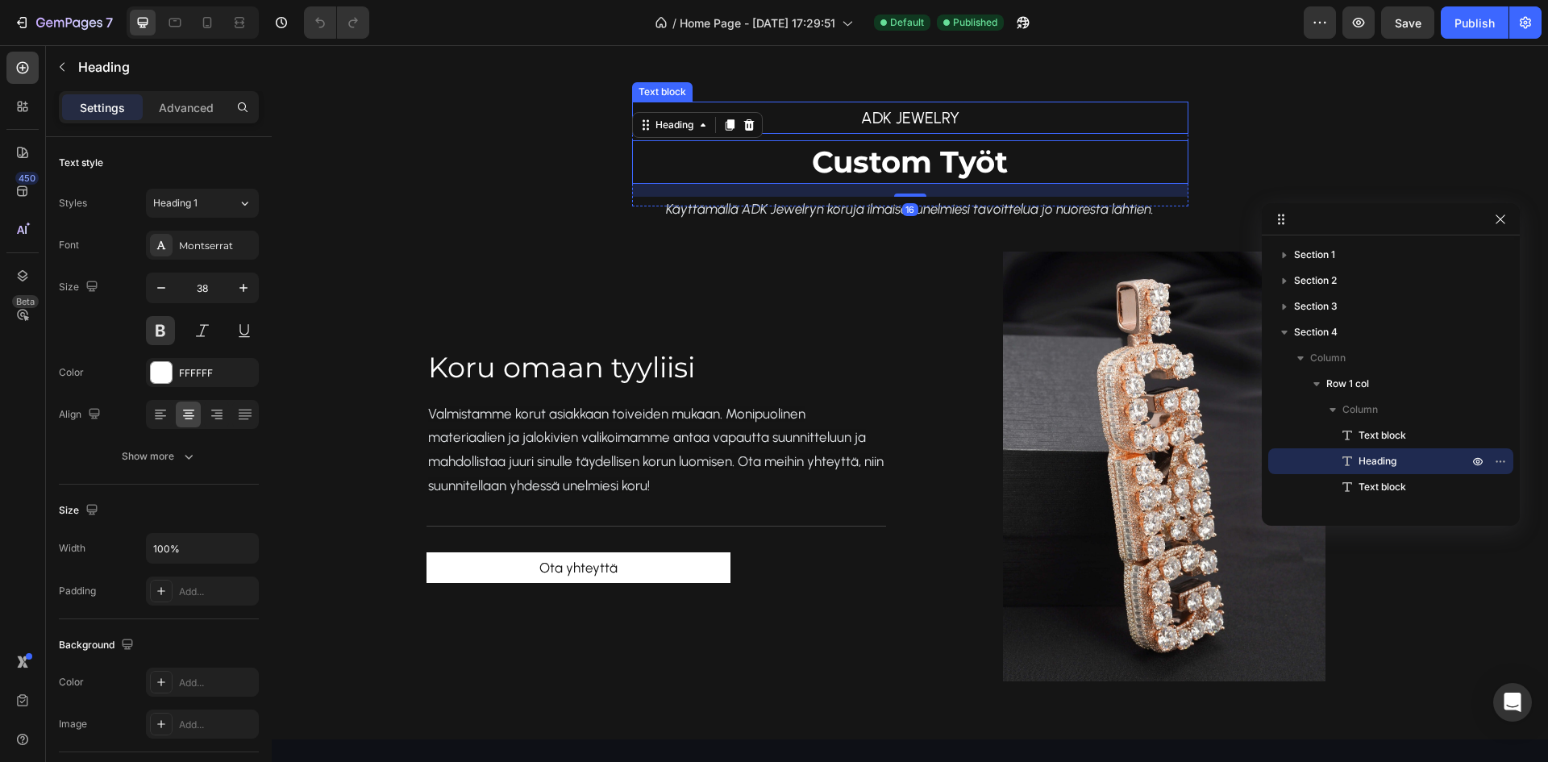
click at [884, 123] on p "ADK jewelry" at bounding box center [910, 117] width 553 height 29
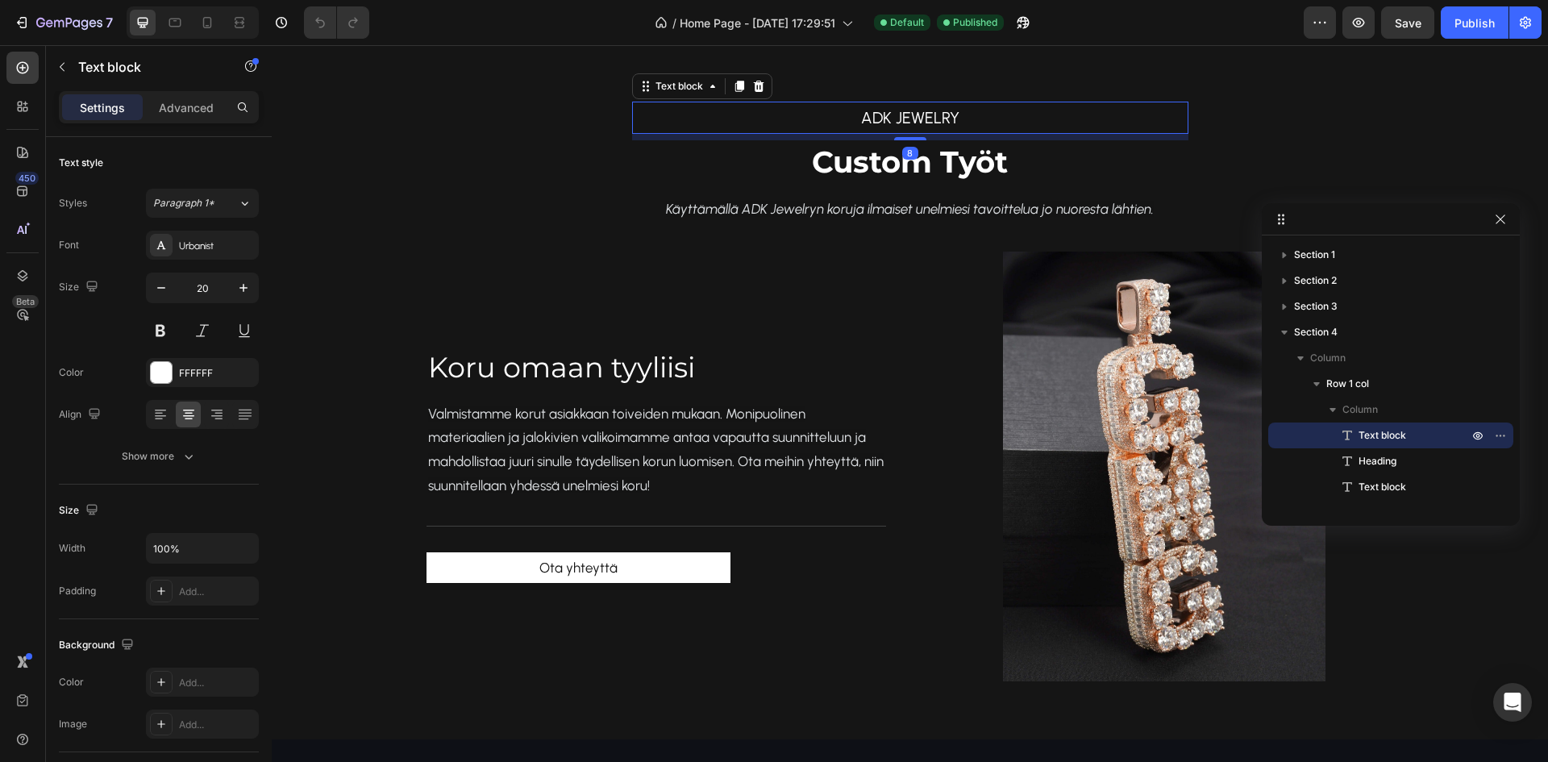
click at [872, 162] on span "Custom Työt" at bounding box center [910, 162] width 196 height 36
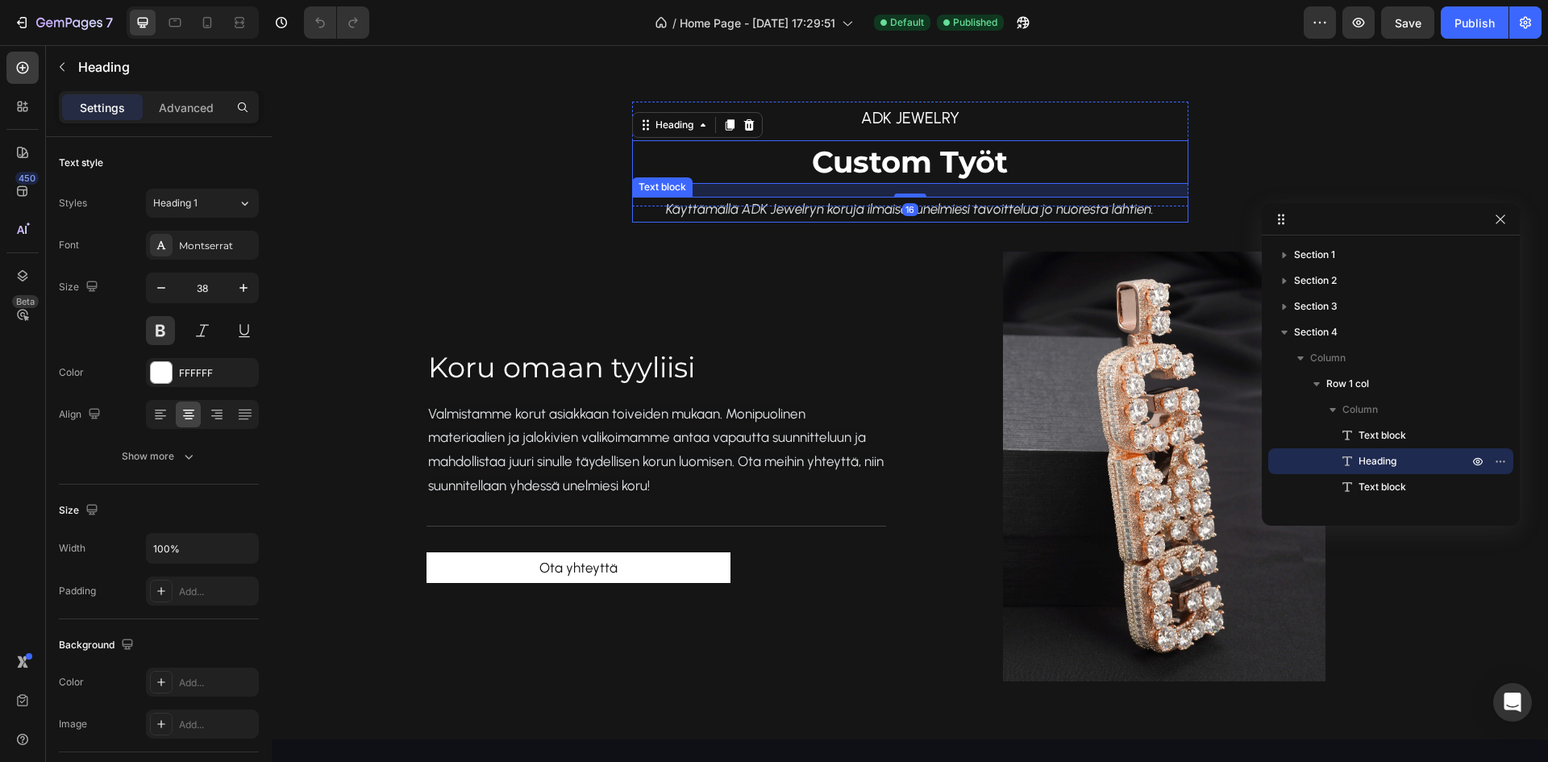
click at [839, 194] on div "16" at bounding box center [910, 190] width 556 height 13
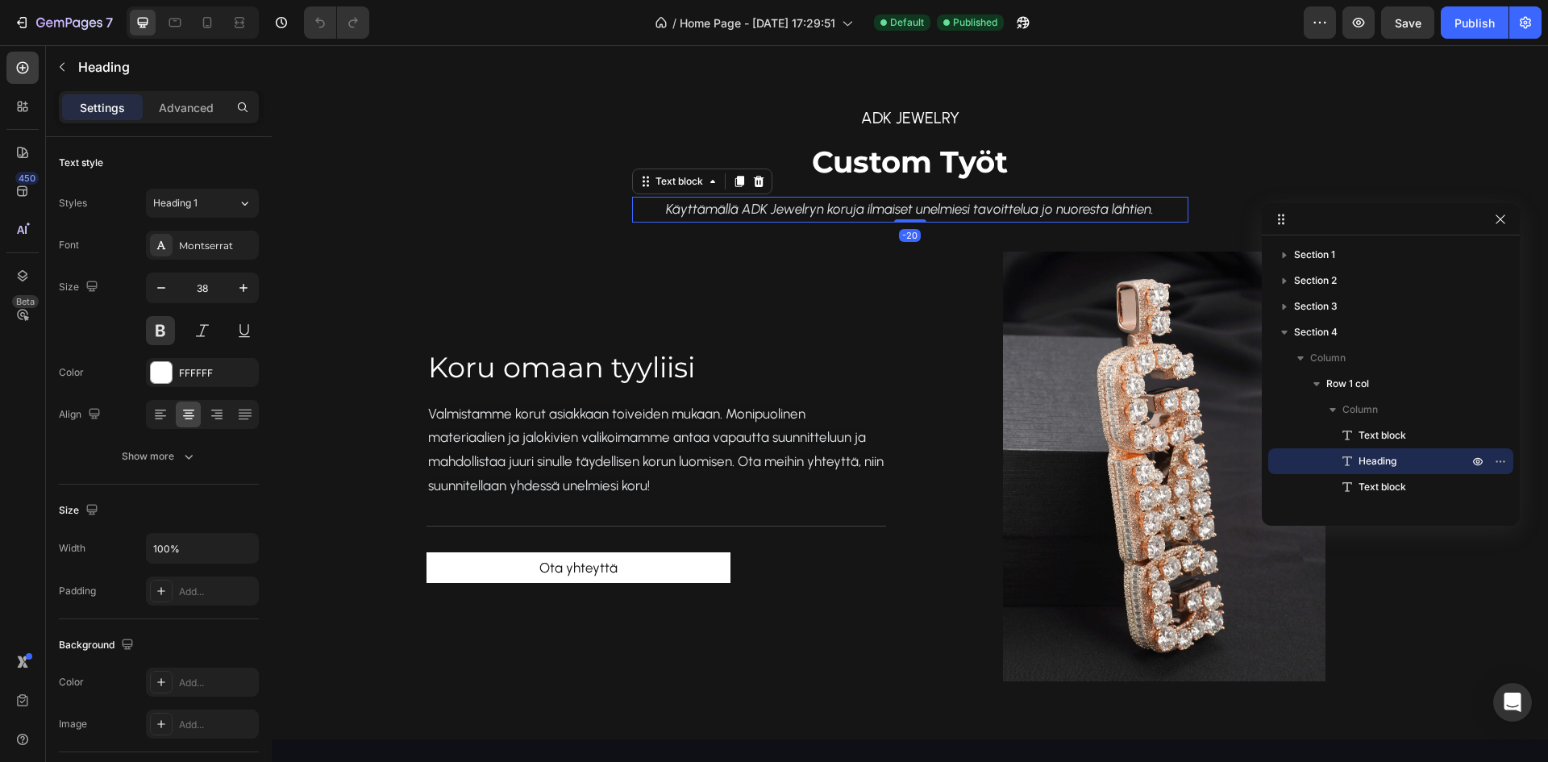
click at [840, 205] on span "Käyttämällä ADK Jewelryn koruja ilmaiset unelmiesi tavoittelua jo nuoresta läht…" at bounding box center [910, 209] width 488 height 16
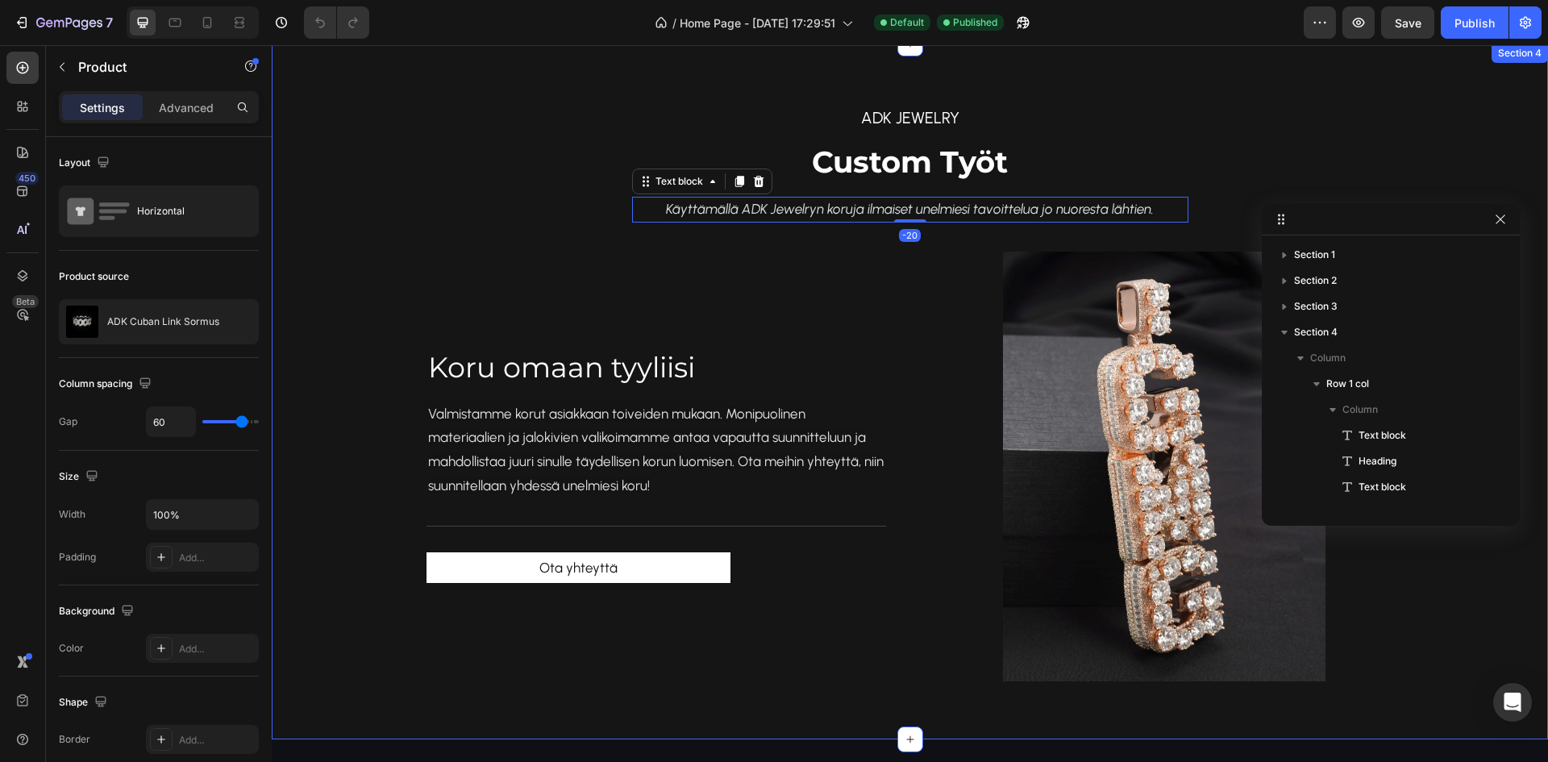
click at [756, 284] on div "[PERSON_NAME] omaan tyyliisi Heading Valmistamme korut asiakkaan toiveiden muka…" at bounding box center [657, 467] width 460 height 430
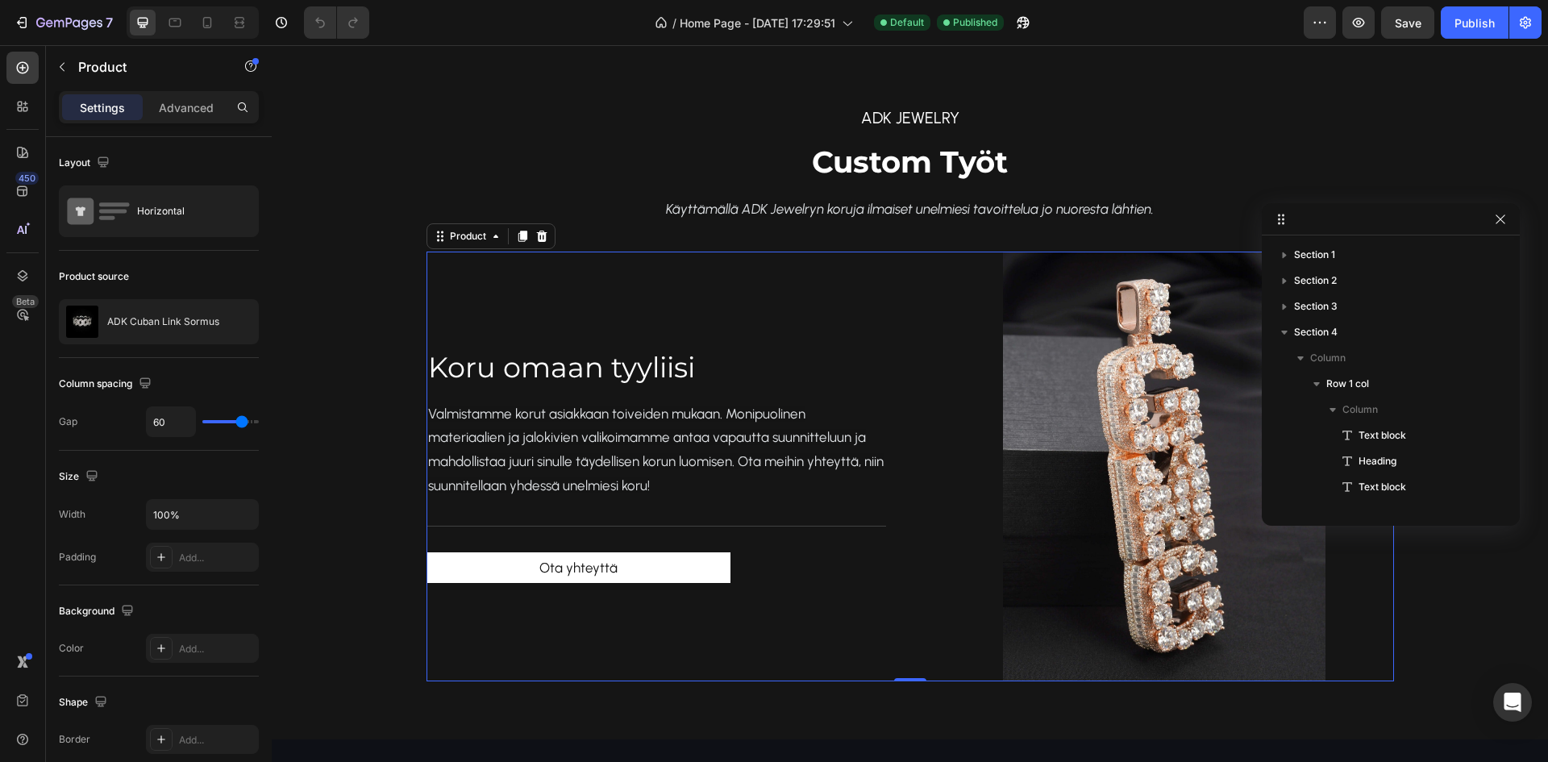
click at [648, 303] on div "[PERSON_NAME] omaan tyyliisi Heading Valmistamme korut asiakkaan toiveiden muka…" at bounding box center [657, 467] width 460 height 430
click at [535, 231] on icon at bounding box center [541, 236] width 13 height 13
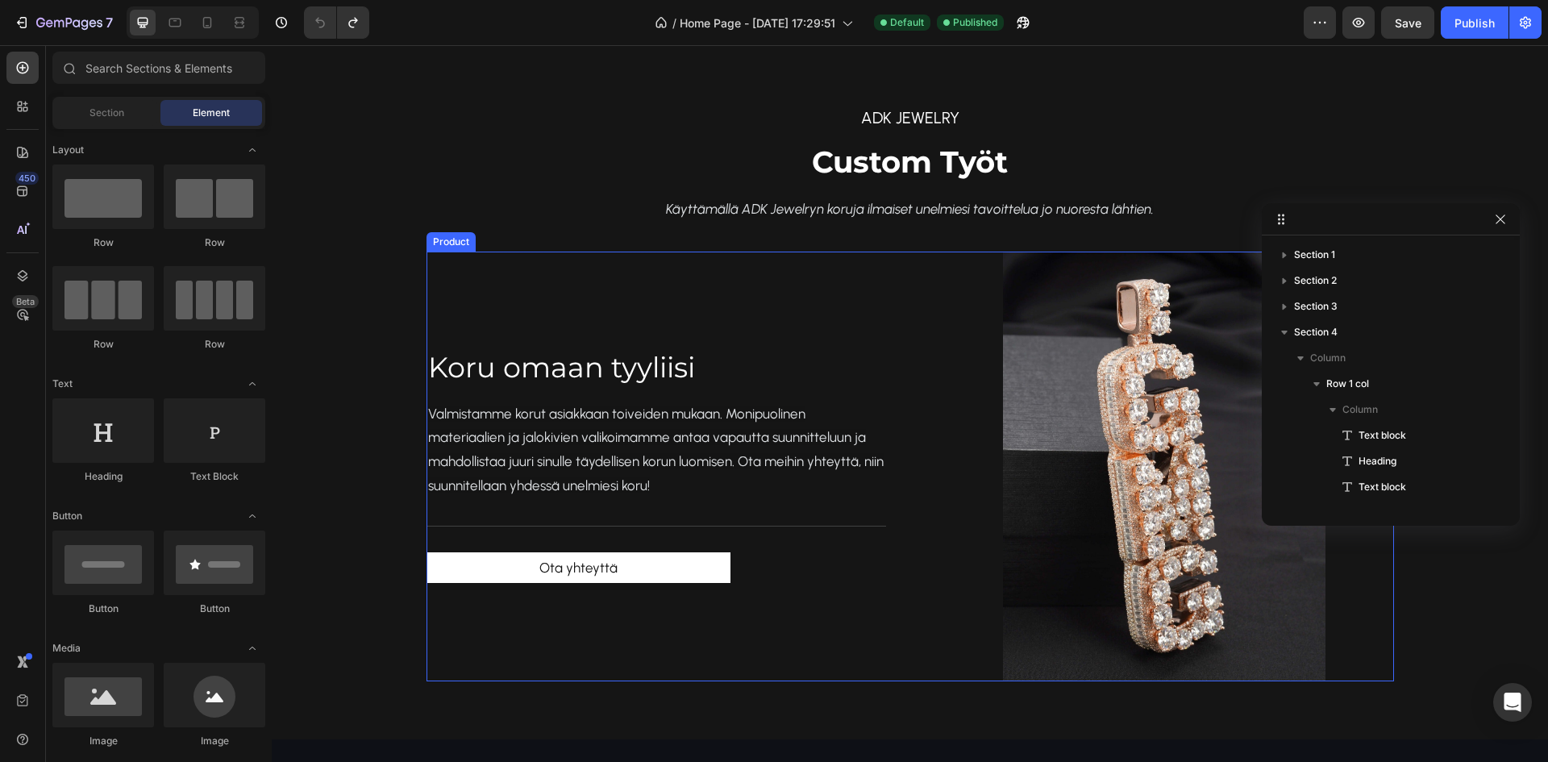
click at [663, 313] on div "[PERSON_NAME] omaan tyyliisi Heading Valmistamme korut asiakkaan toiveiden muka…" at bounding box center [657, 467] width 460 height 430
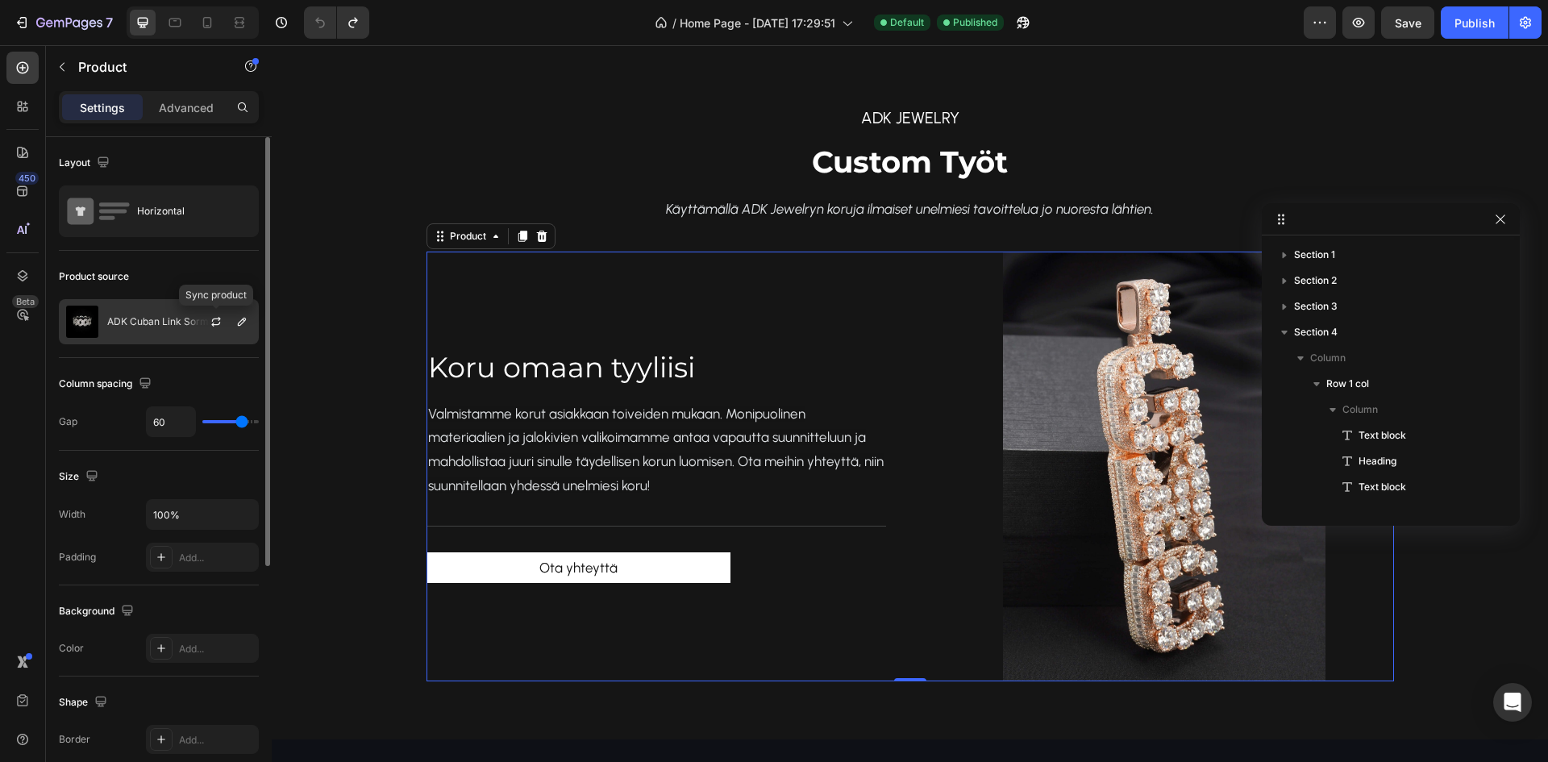
click at [173, 331] on div "ADK Cuban Link Sormus" at bounding box center [159, 321] width 200 height 45
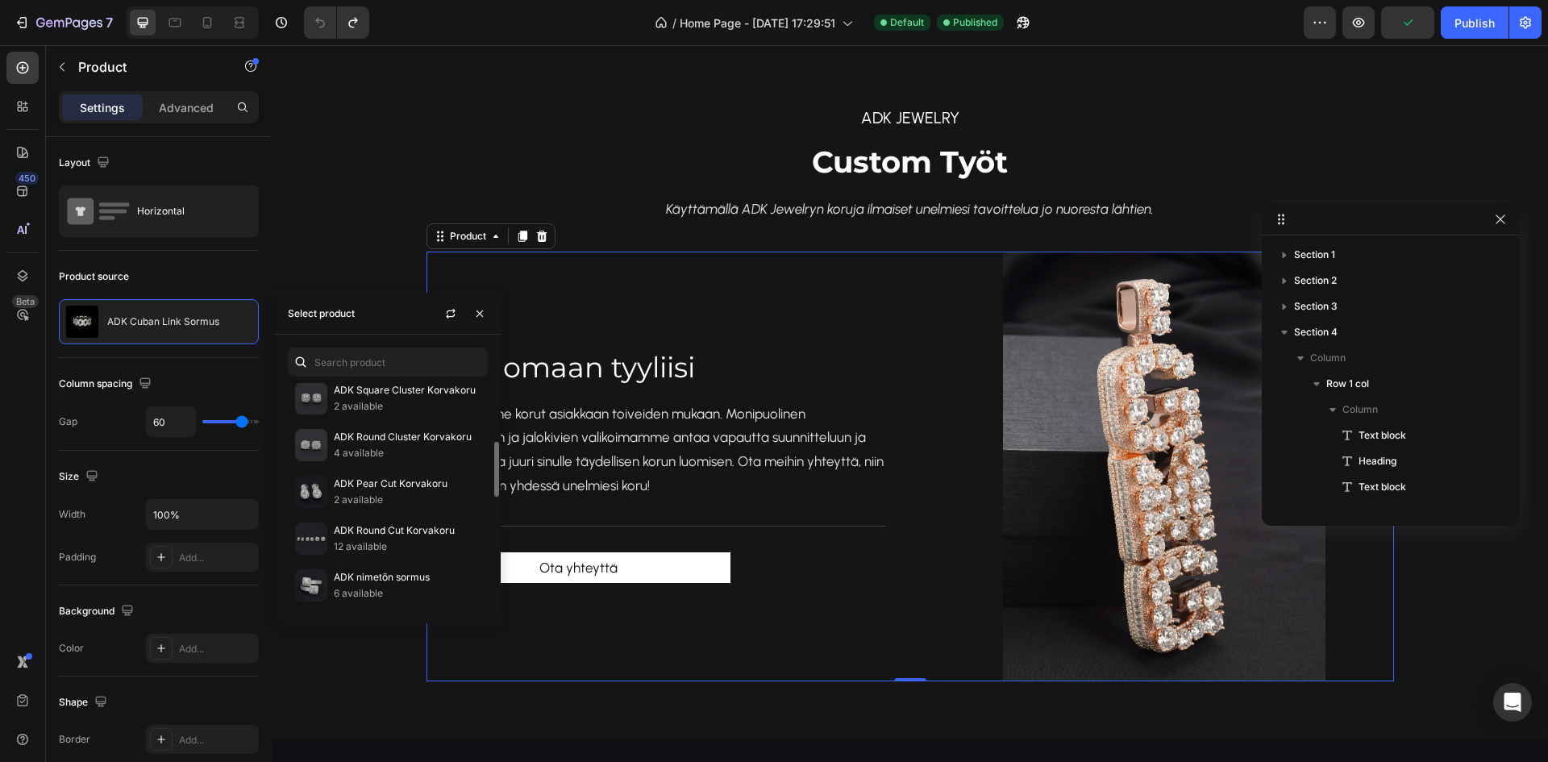
scroll to position [0, 0]
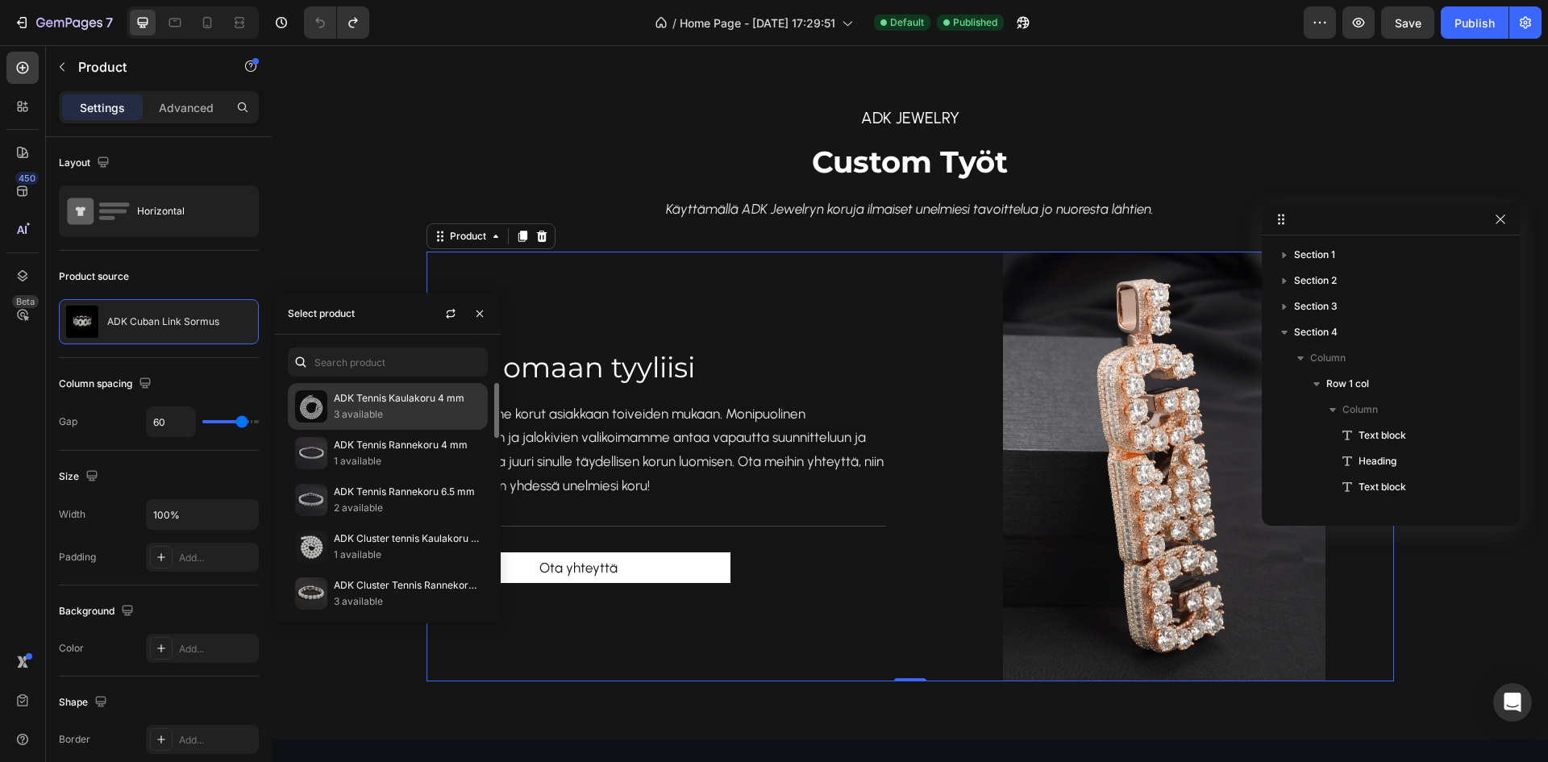
click at [425, 416] on p "3 available" at bounding box center [407, 414] width 147 height 16
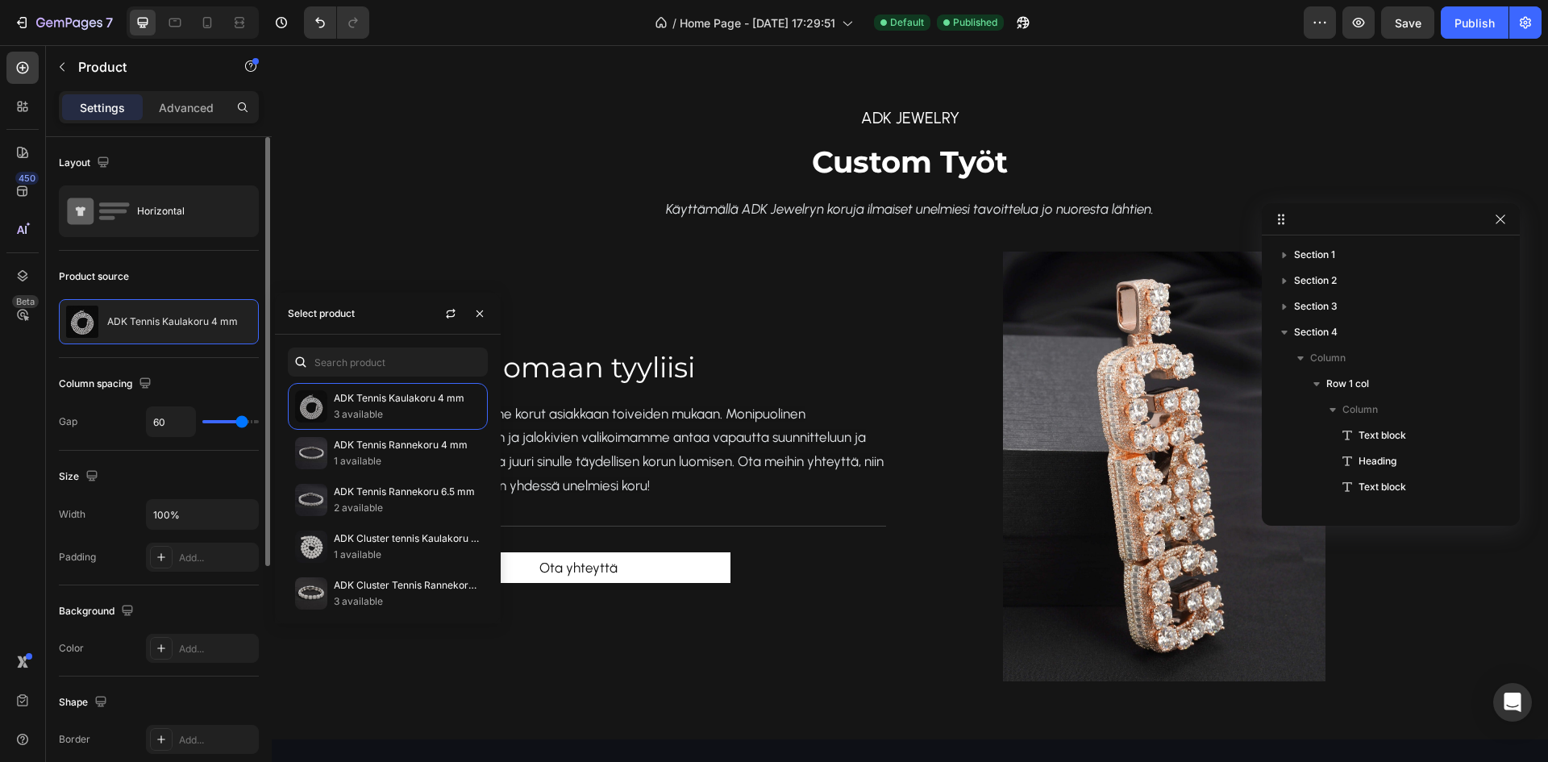
click at [205, 279] on div "Product source" at bounding box center [159, 277] width 200 height 26
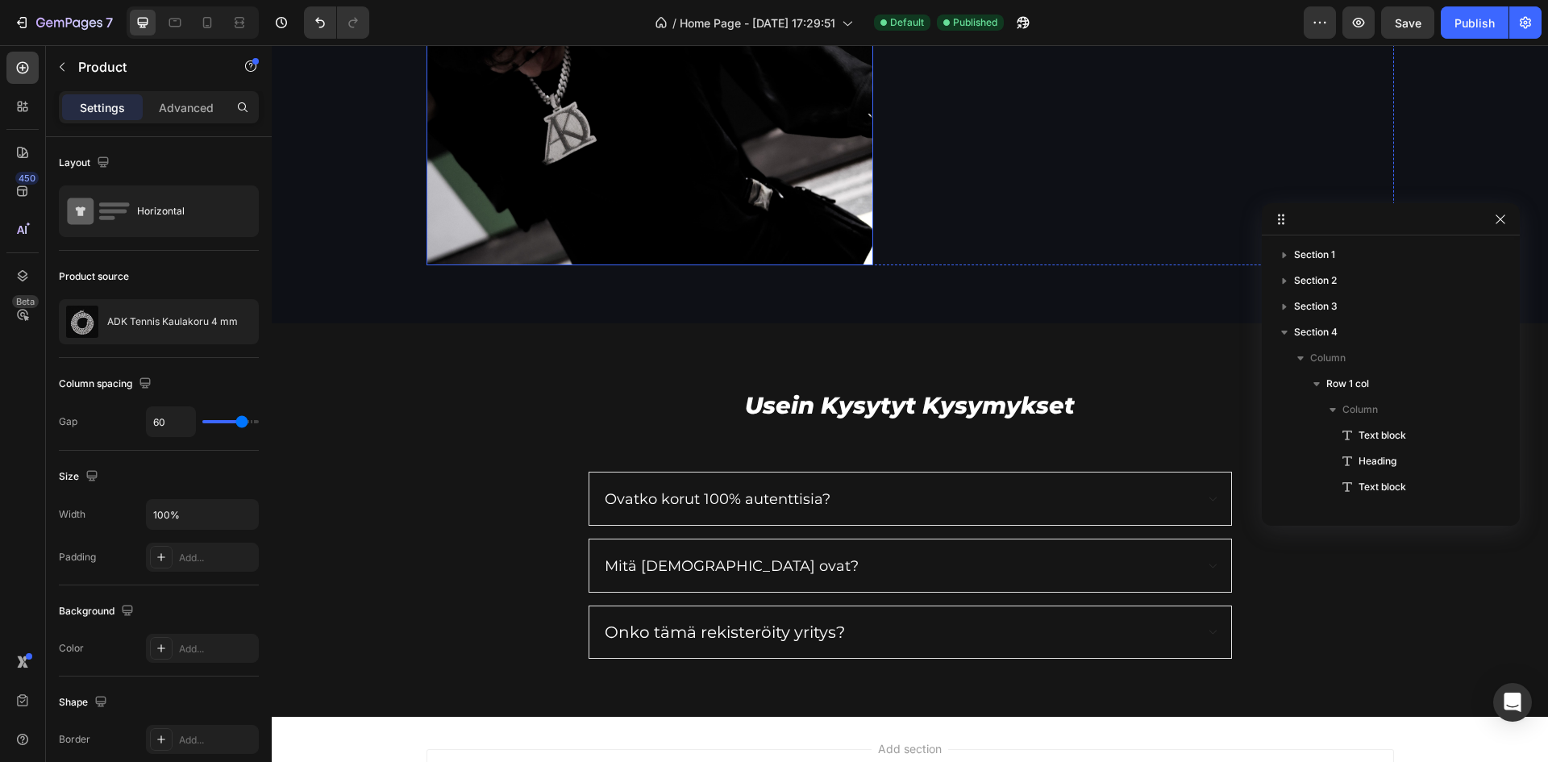
scroll to position [2443, 0]
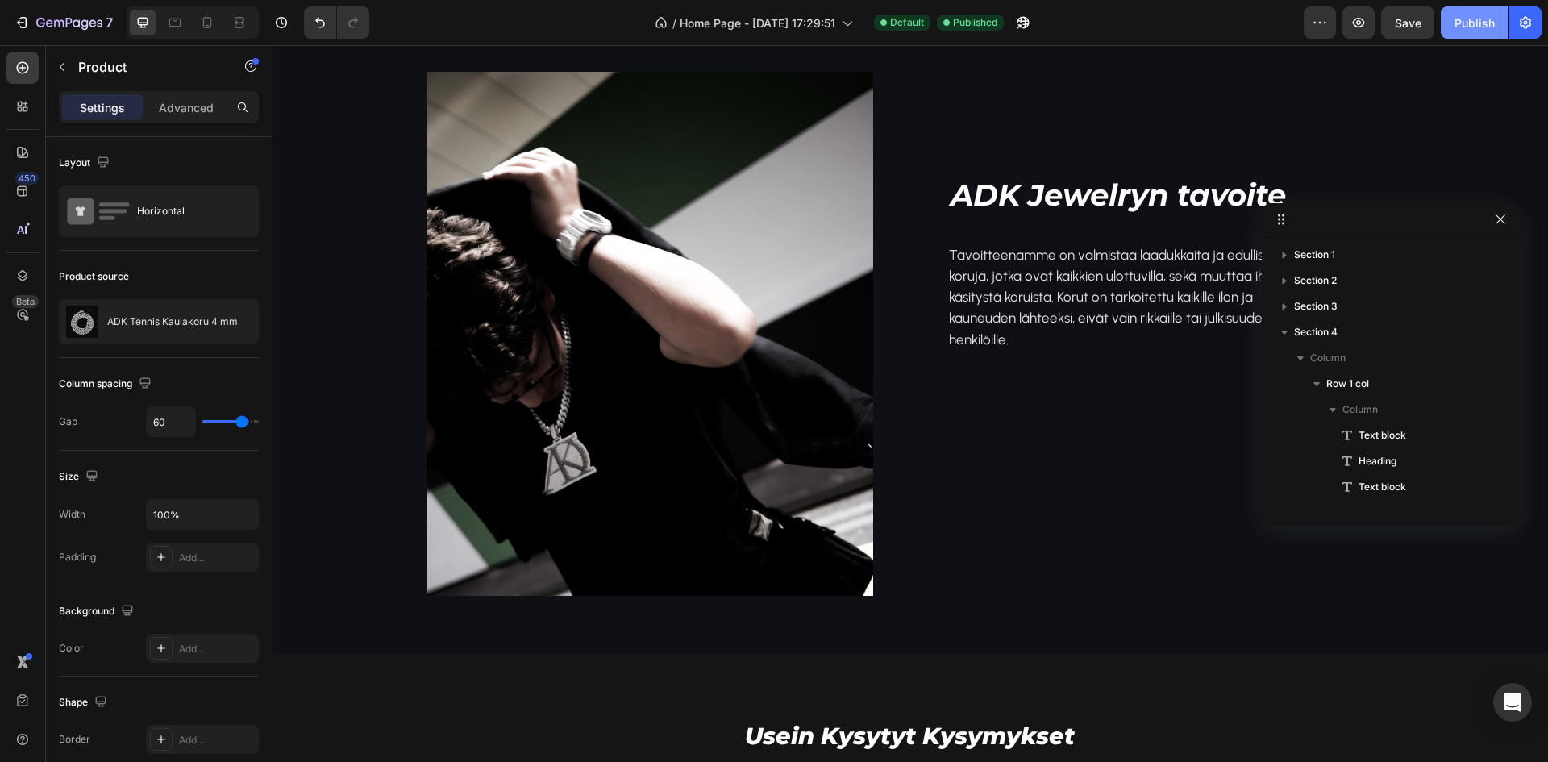
click at [1472, 20] on div "Publish" at bounding box center [1475, 23] width 40 height 17
click at [48, 20] on icon "button" at bounding box center [49, 22] width 7 height 7
